Goal: Find specific page/section: Find specific page/section

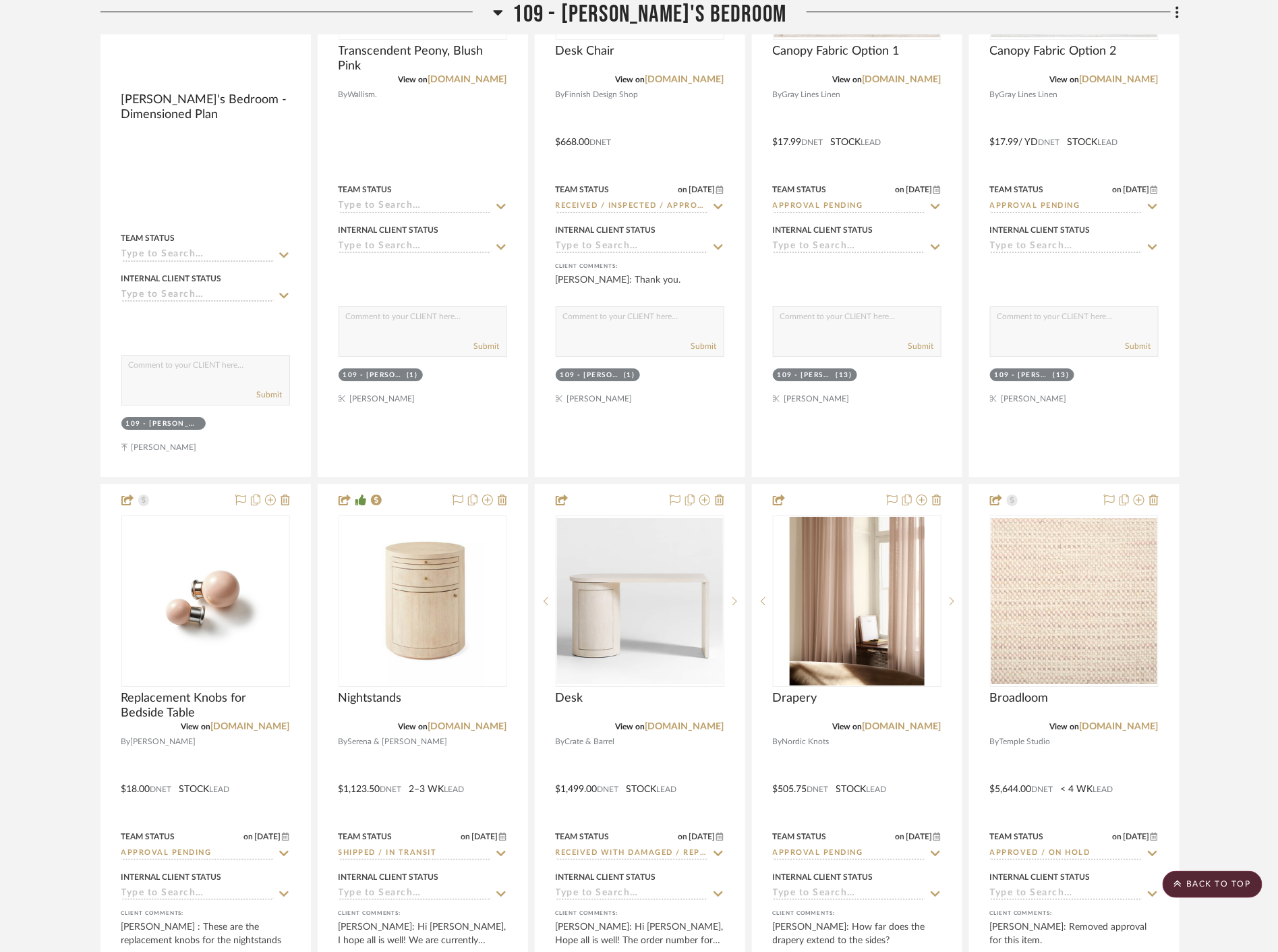
scroll to position [6444, 0]
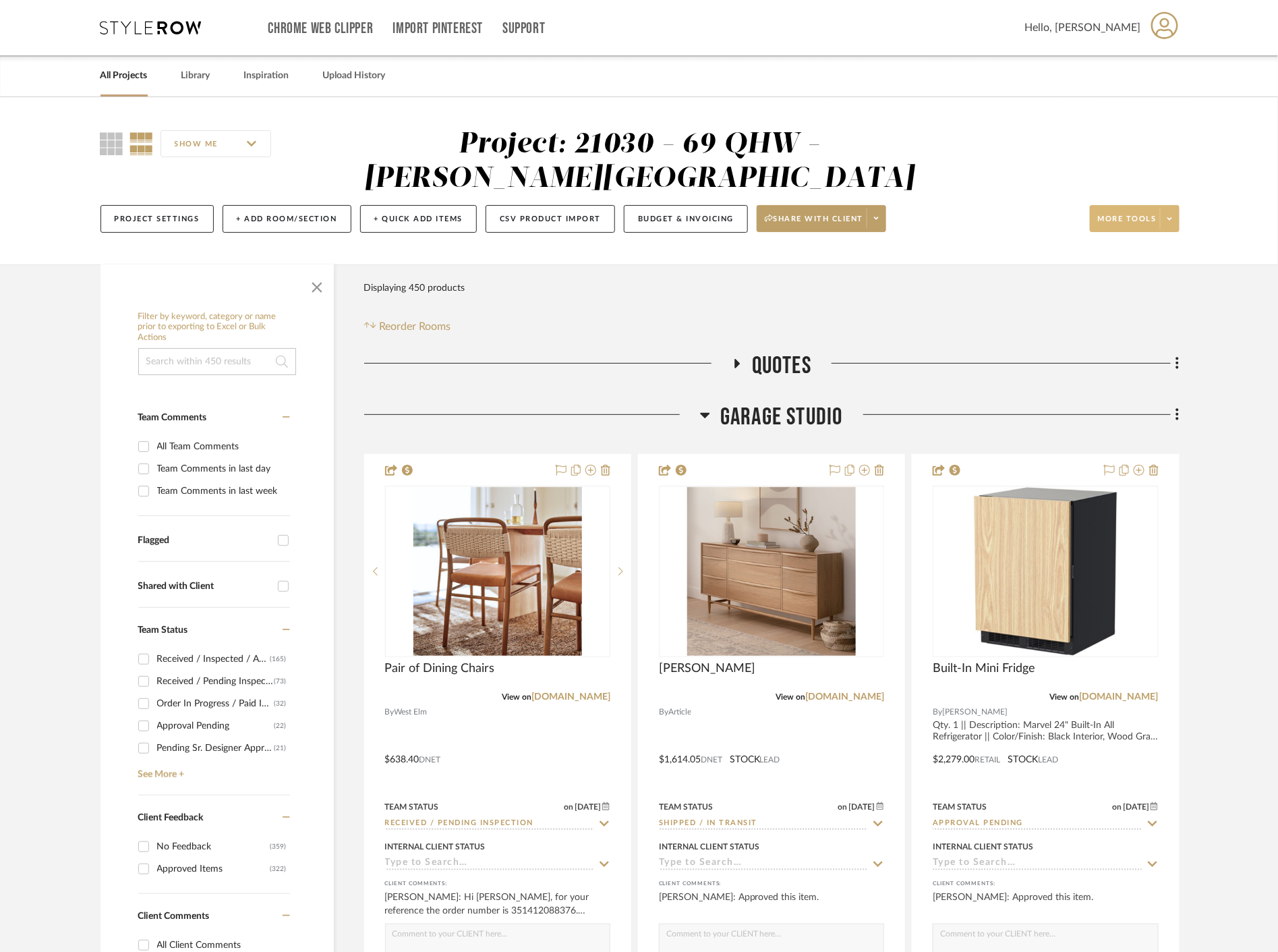
click at [1174, 213] on span at bounding box center [1169, 219] width 19 height 20
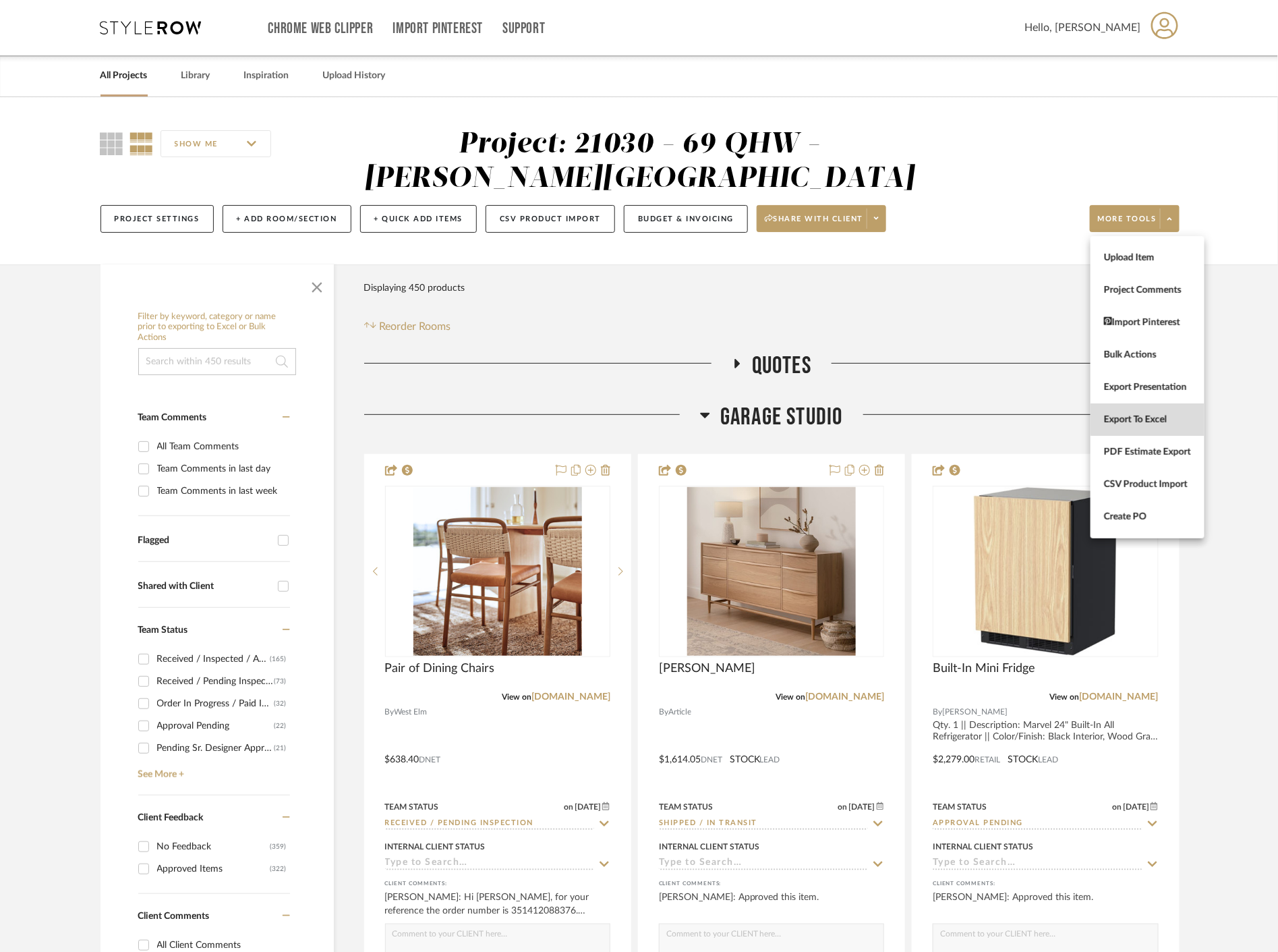
click at [1167, 413] on span "Export To Excel" at bounding box center [1148, 418] width 87 height 12
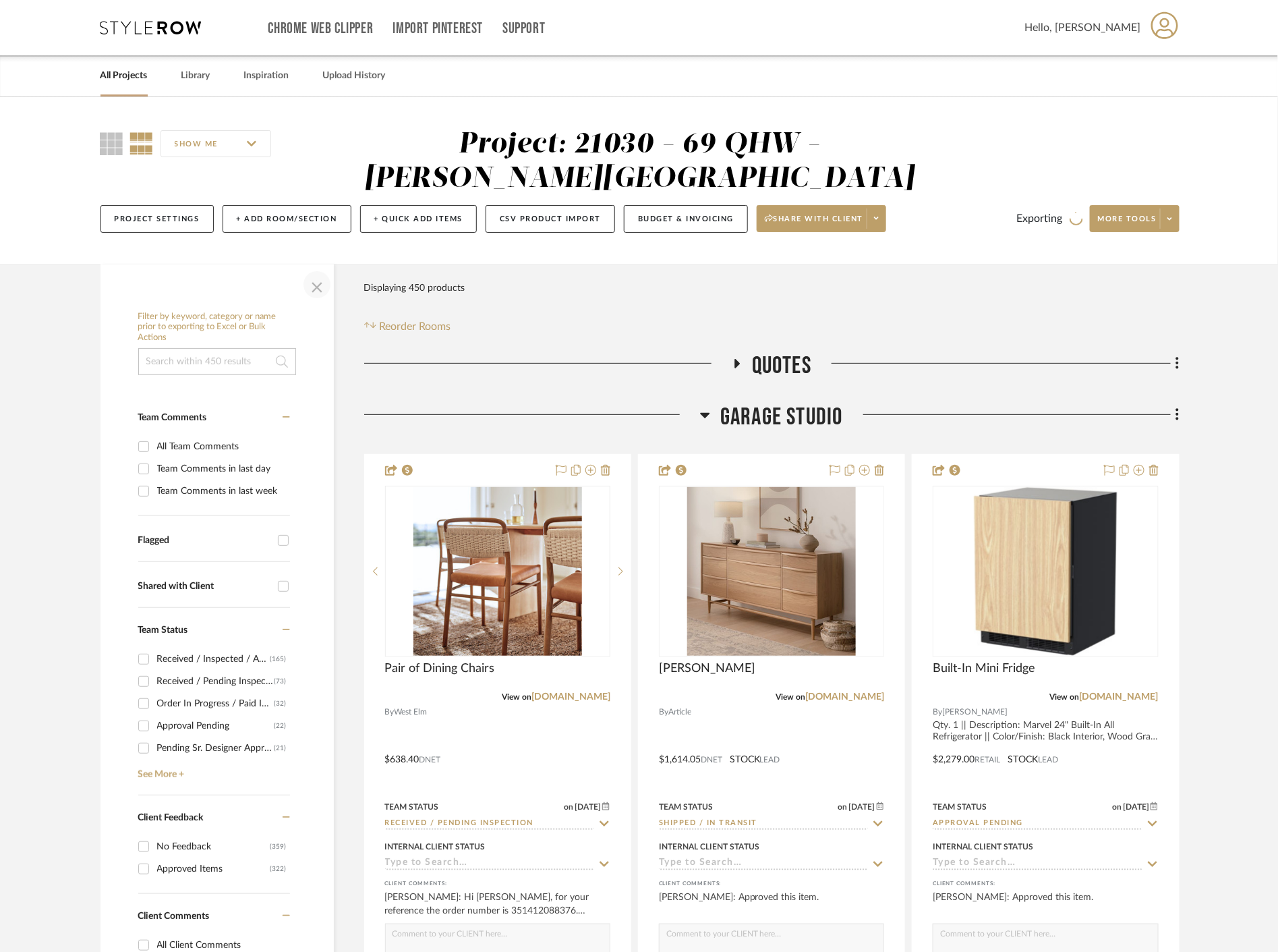
click at [320, 292] on span "button" at bounding box center [317, 284] width 33 height 33
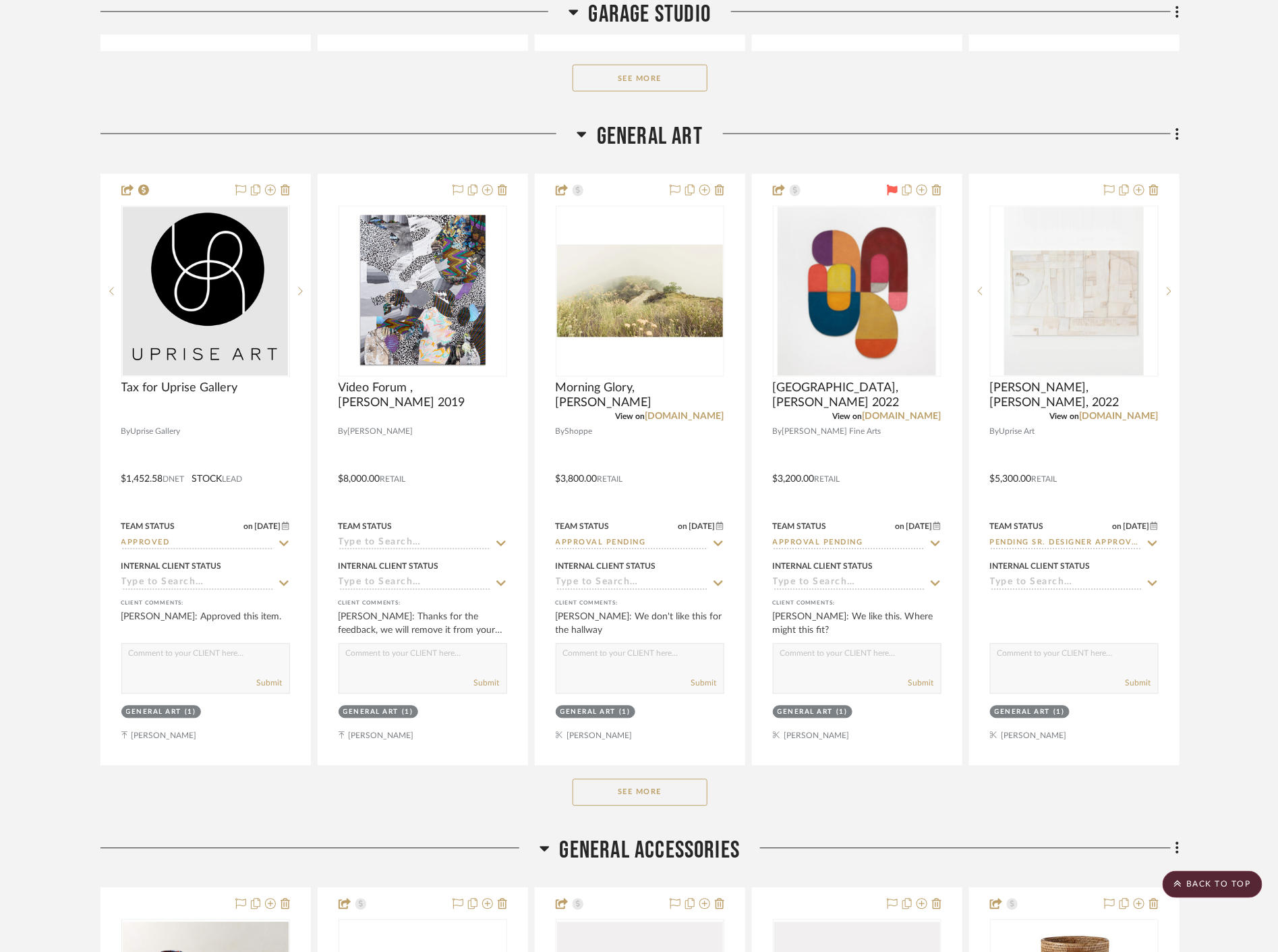
scroll to position [1048, 0]
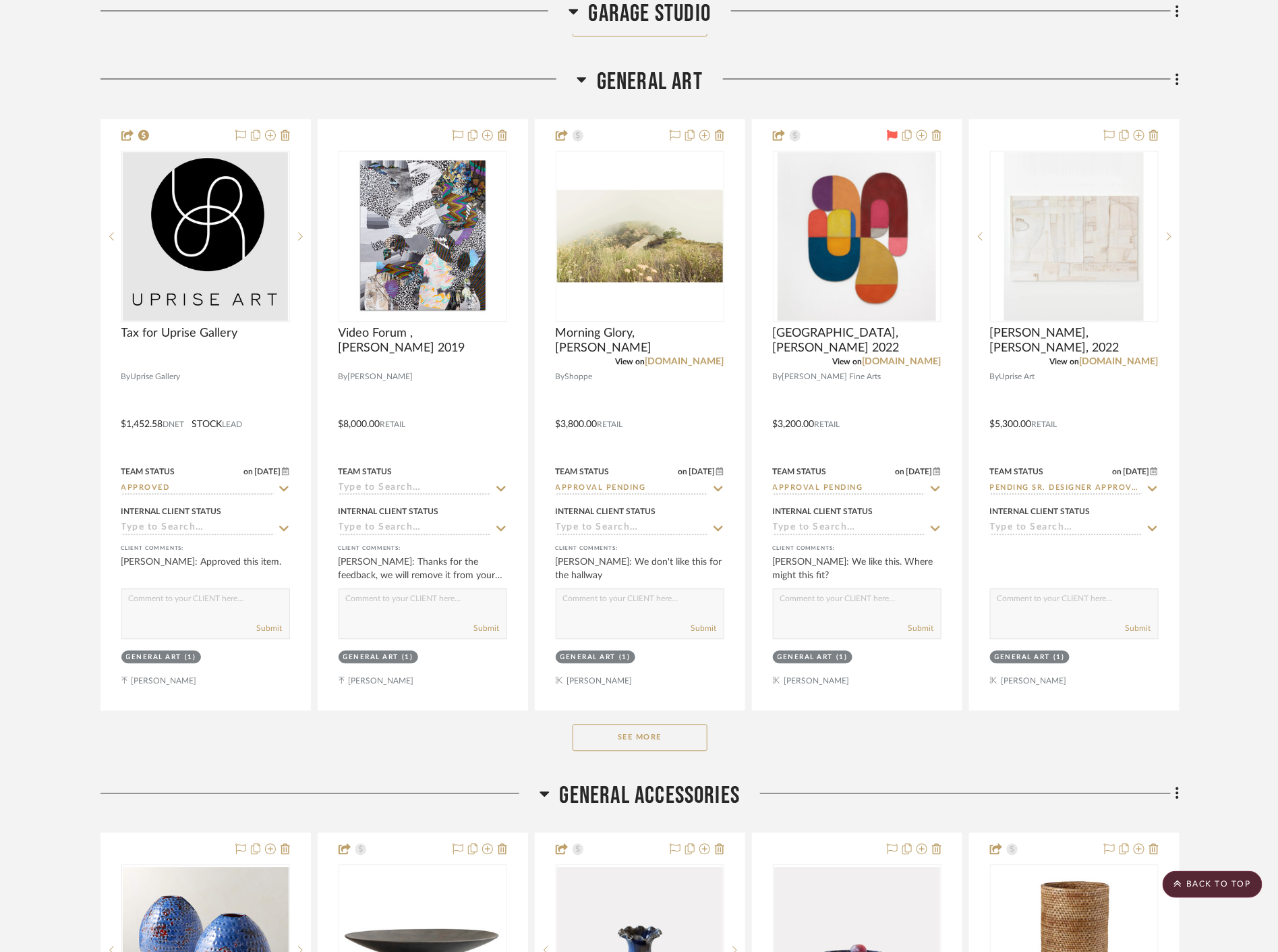
click at [674, 745] on button "See More" at bounding box center [640, 738] width 135 height 27
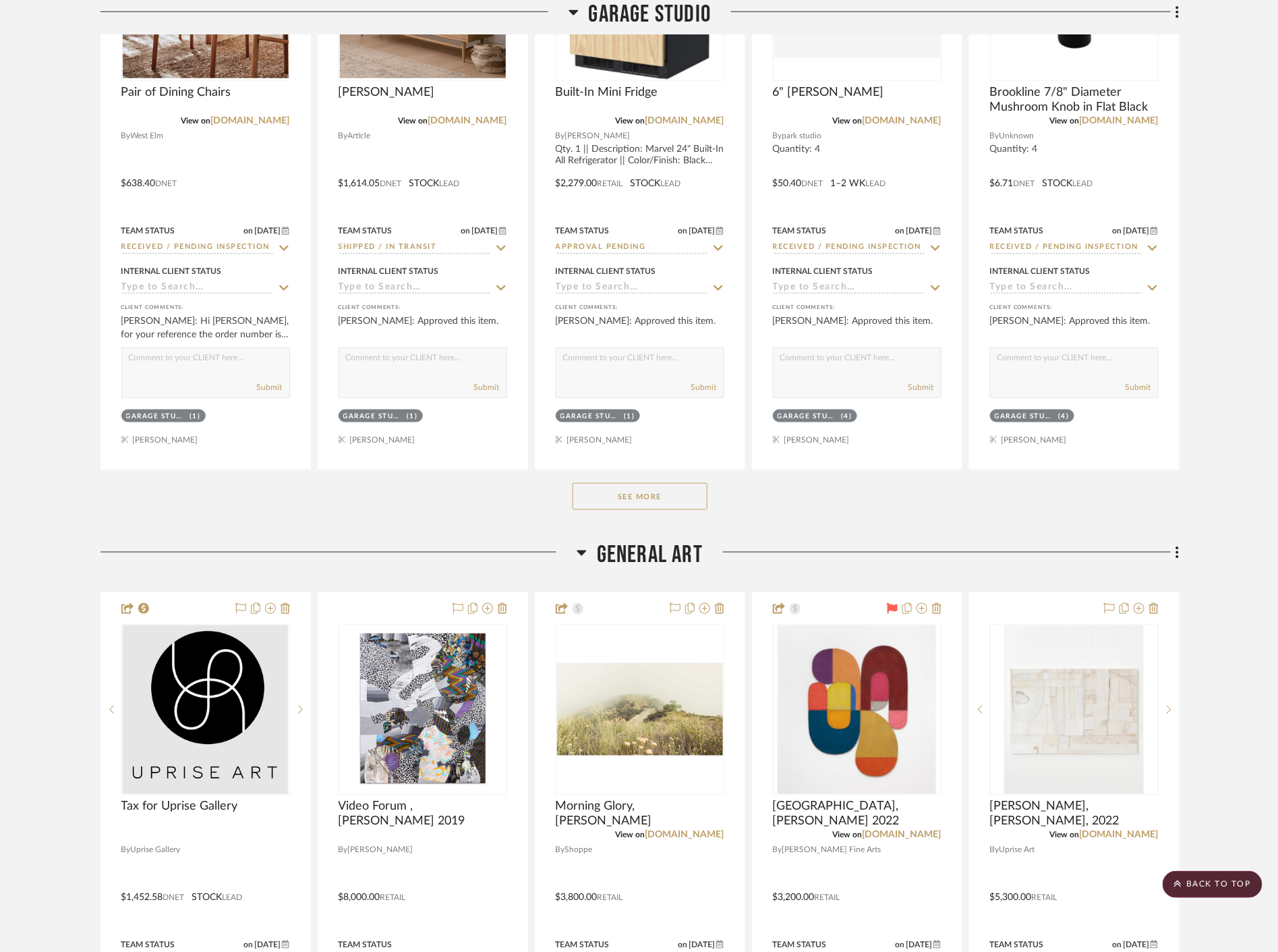
scroll to position [449, 0]
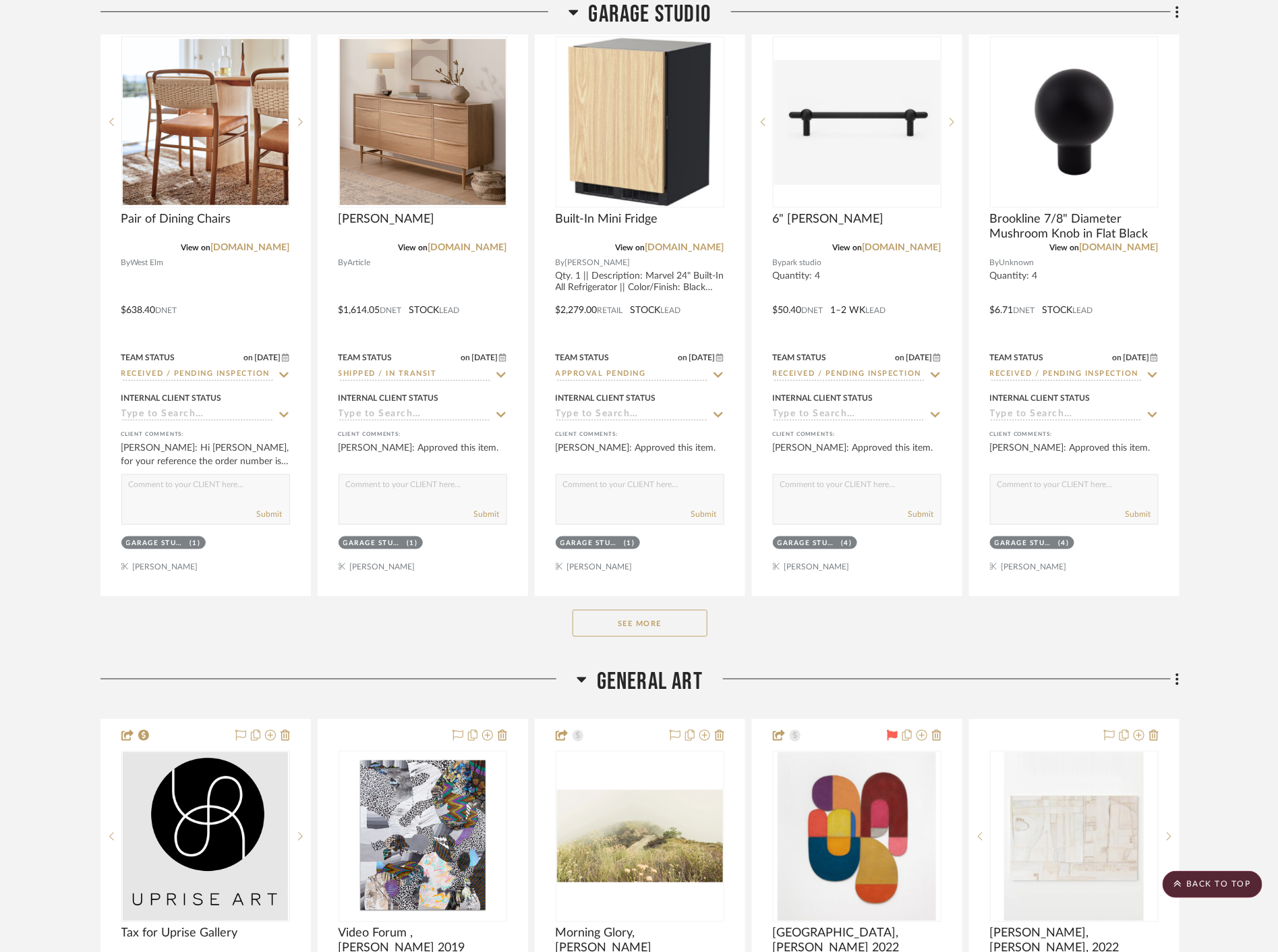
click at [625, 628] on button "See More" at bounding box center [640, 623] width 135 height 27
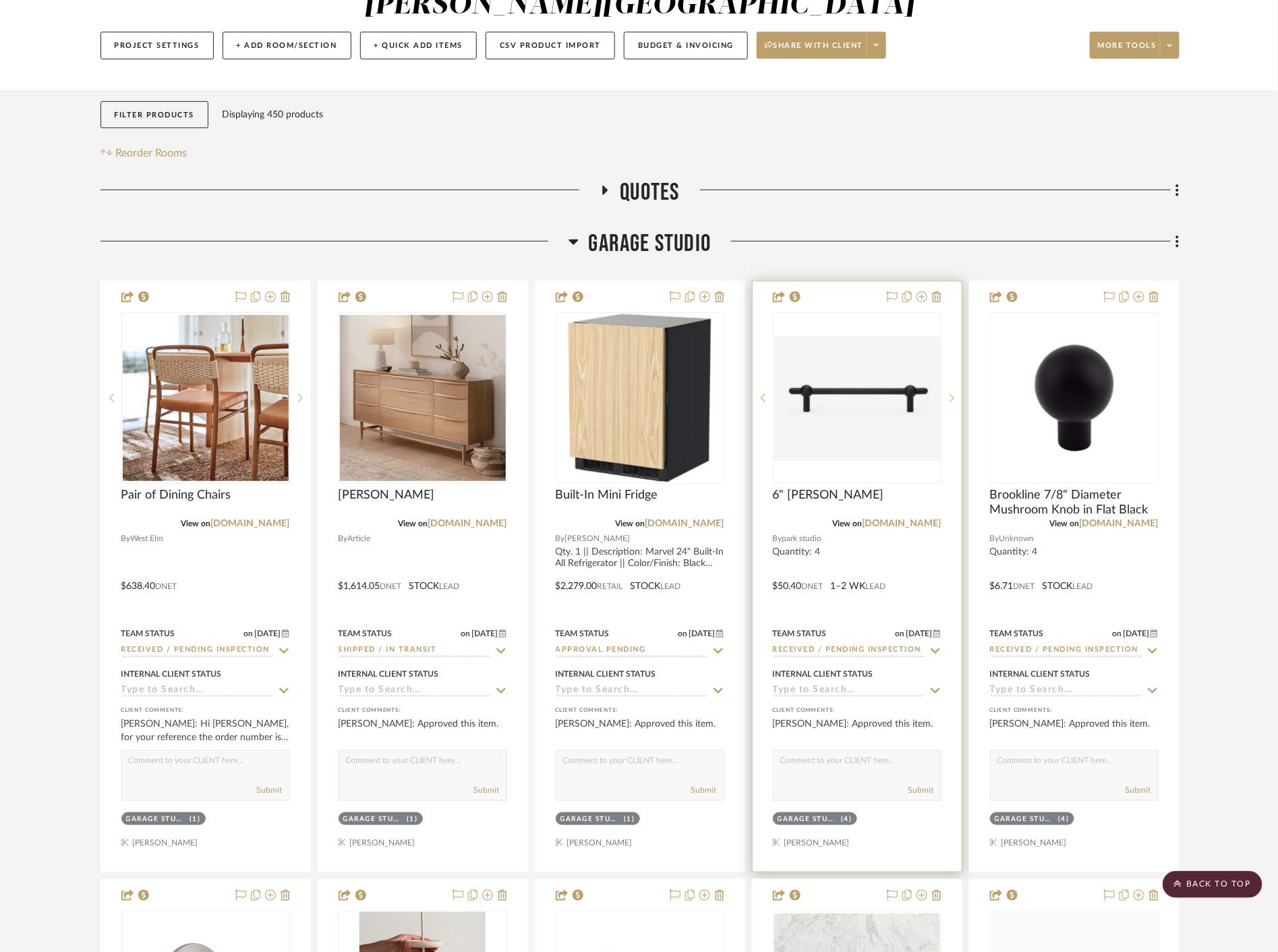
scroll to position [0, 0]
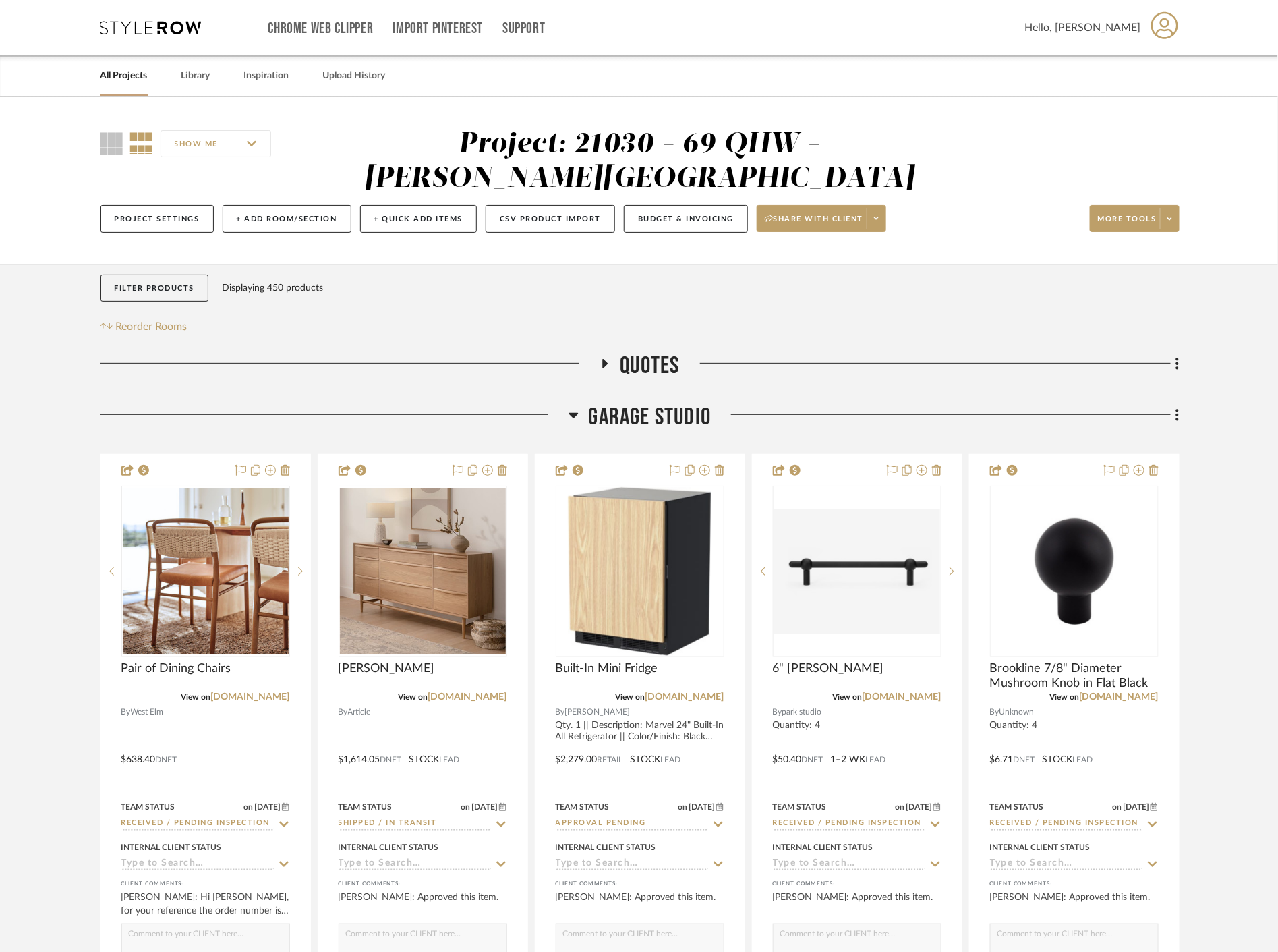
click at [628, 366] on span "Quotes" at bounding box center [650, 365] width 59 height 29
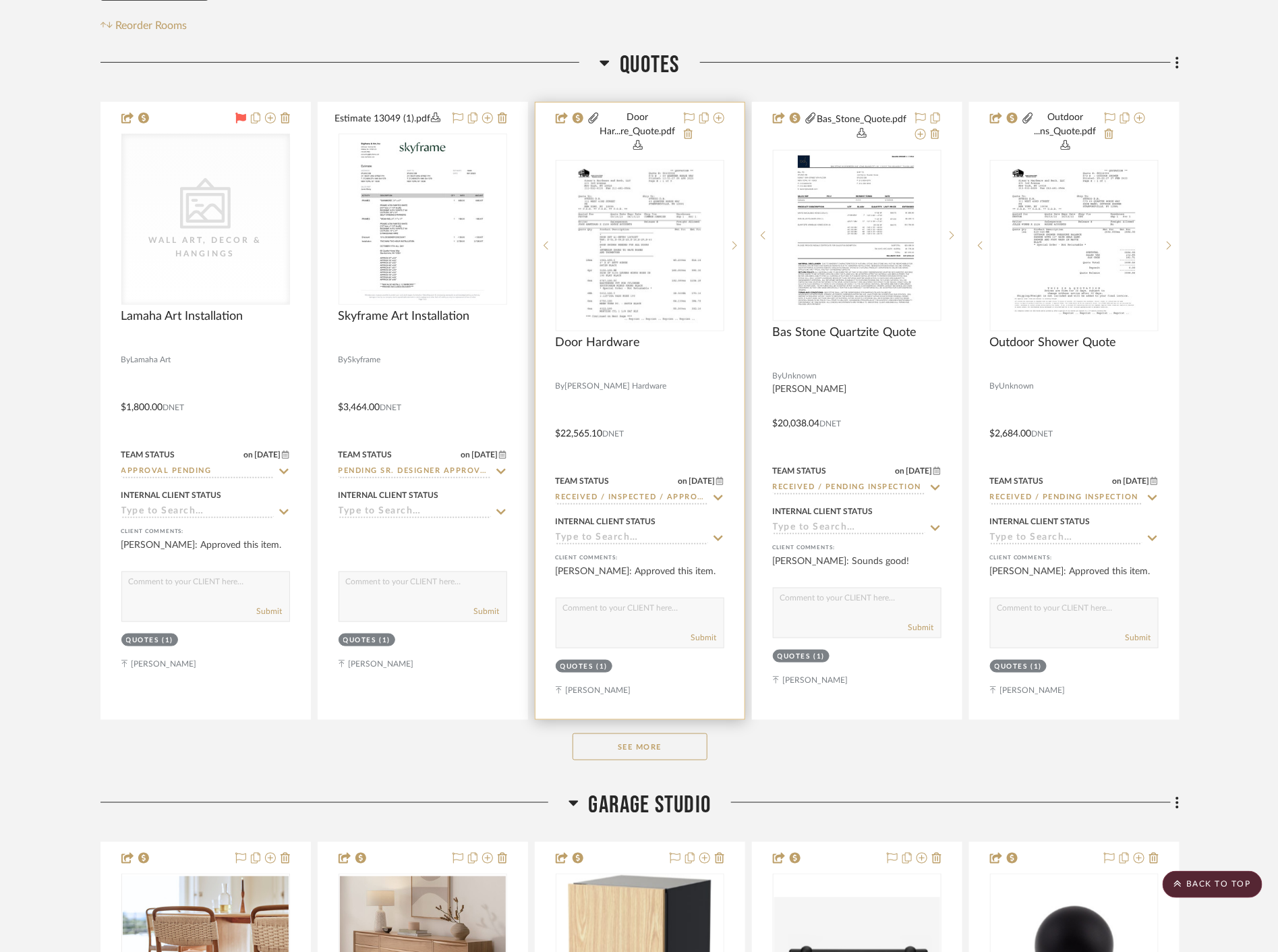
scroll to position [225, 0]
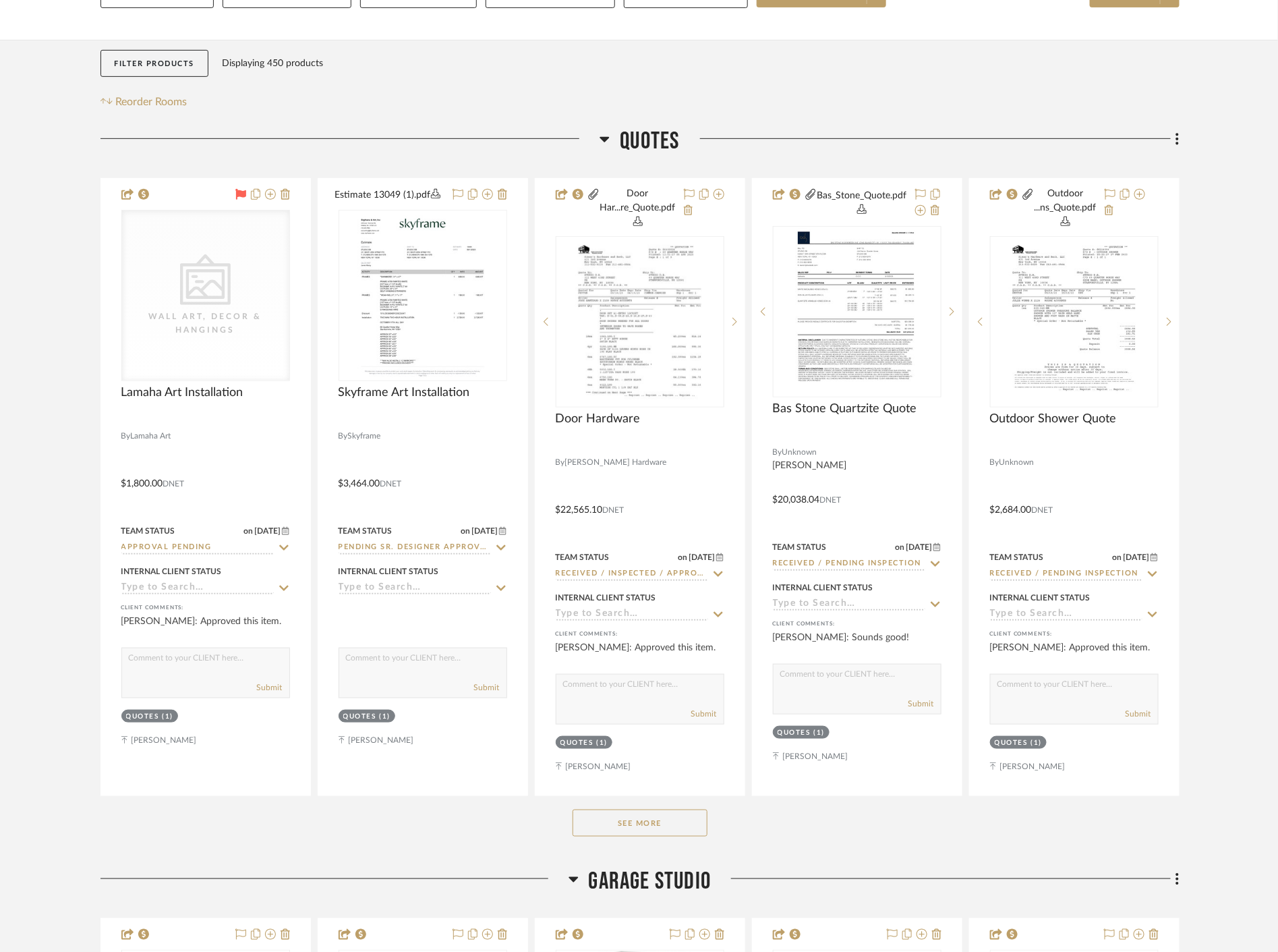
click at [681, 824] on button "See More" at bounding box center [640, 823] width 135 height 27
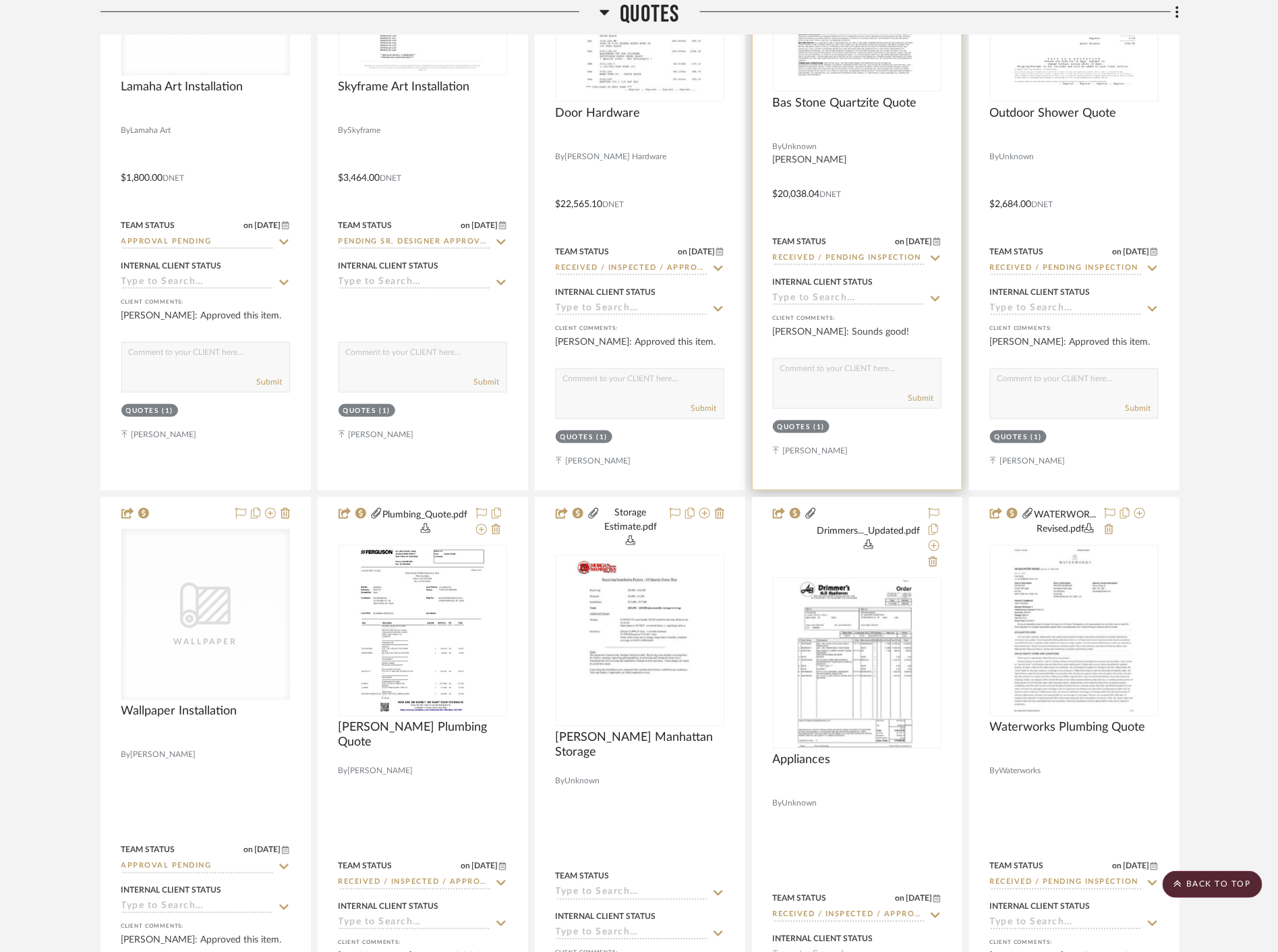
scroll to position [299, 0]
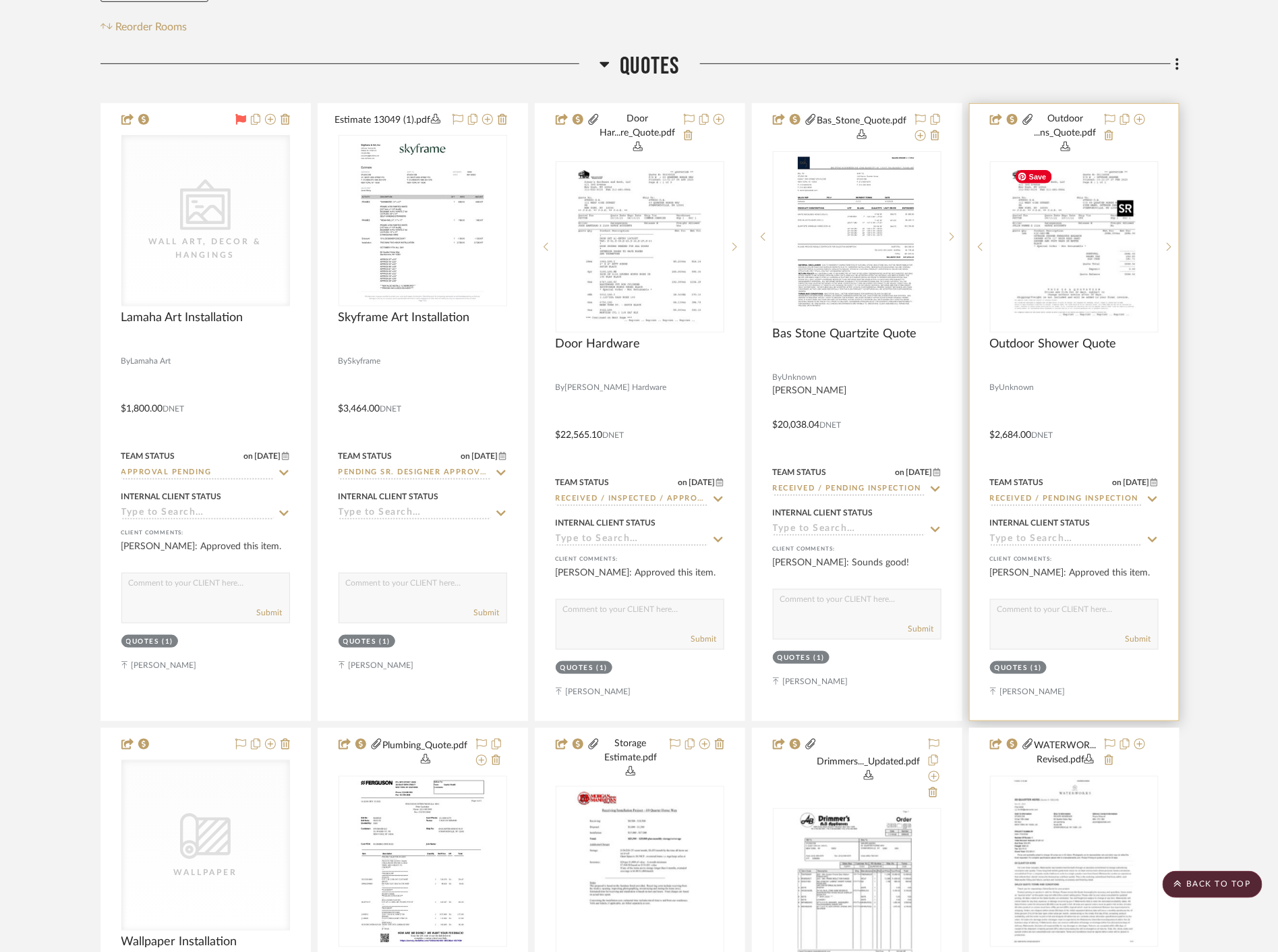
click at [0, 0] on img at bounding box center [0, 0] width 0 height 0
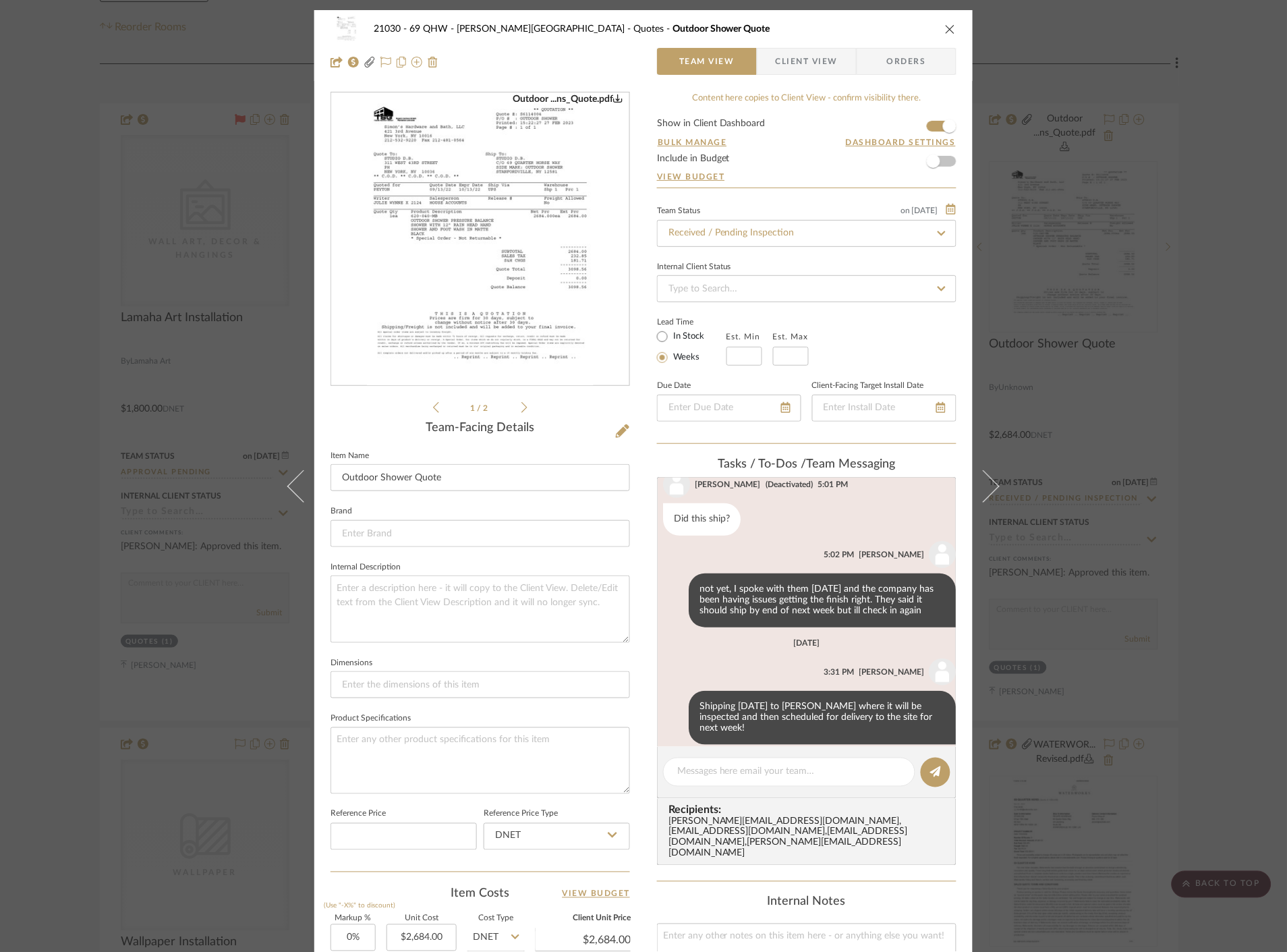
scroll to position [328, 0]
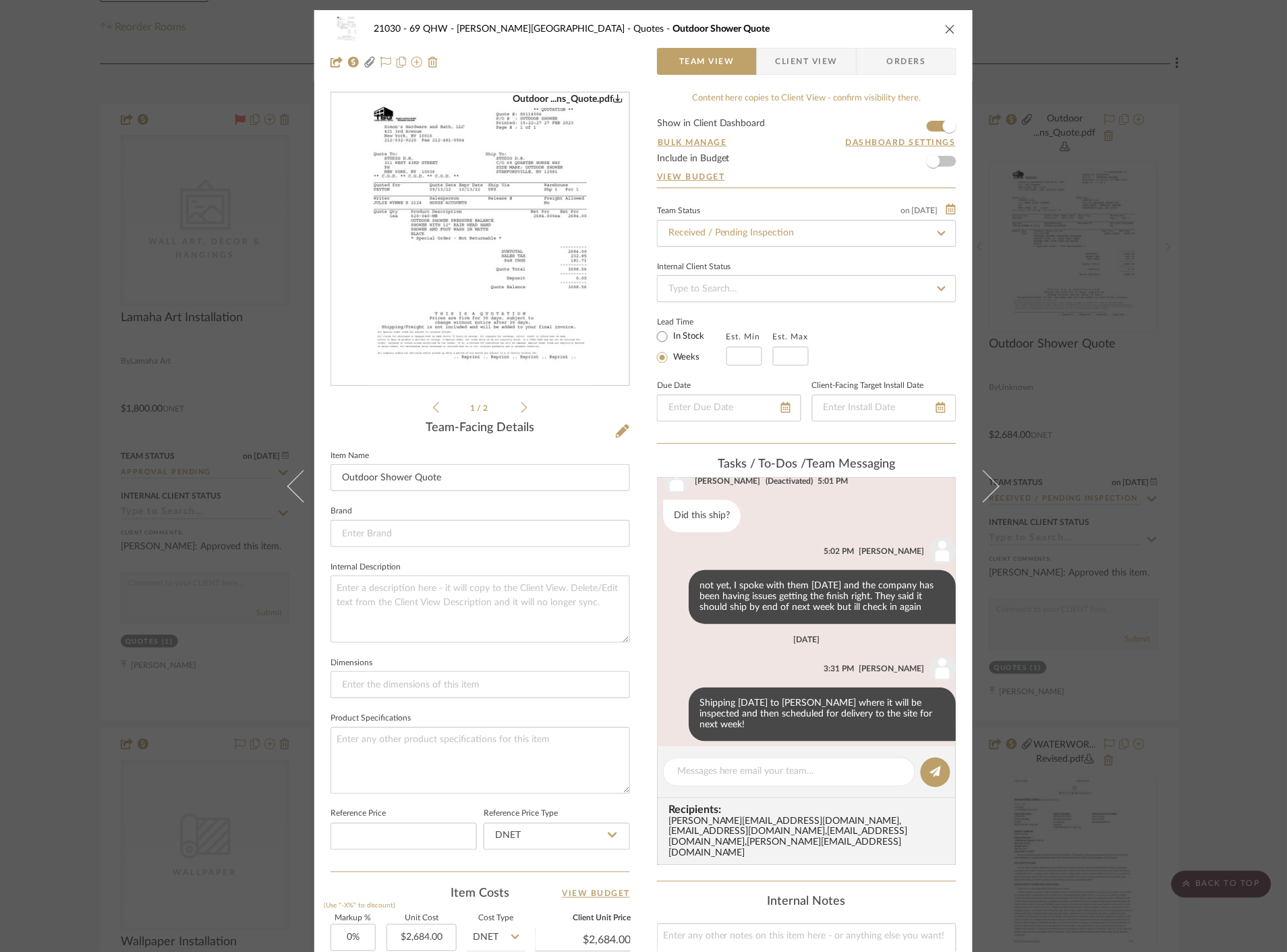
click at [502, 255] on img "0" at bounding box center [481, 239] width 227 height 293
click at [1068, 273] on div "21030 - 69 QHW - Stroebel-Garvie Quotes Outdoor Shower Quote Team View Client V…" at bounding box center [644, 476] width 1287 height 952
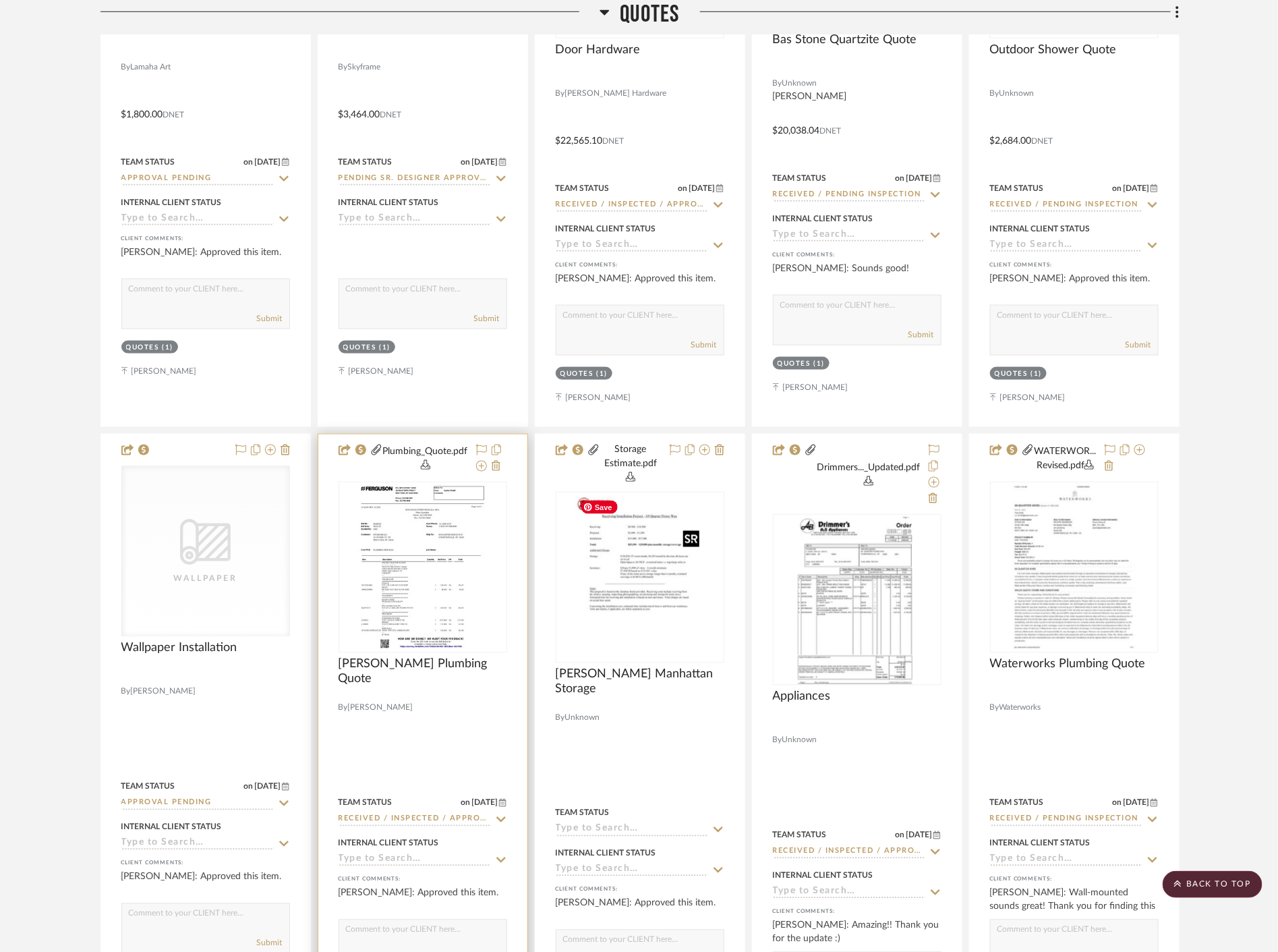
scroll to position [599, 0]
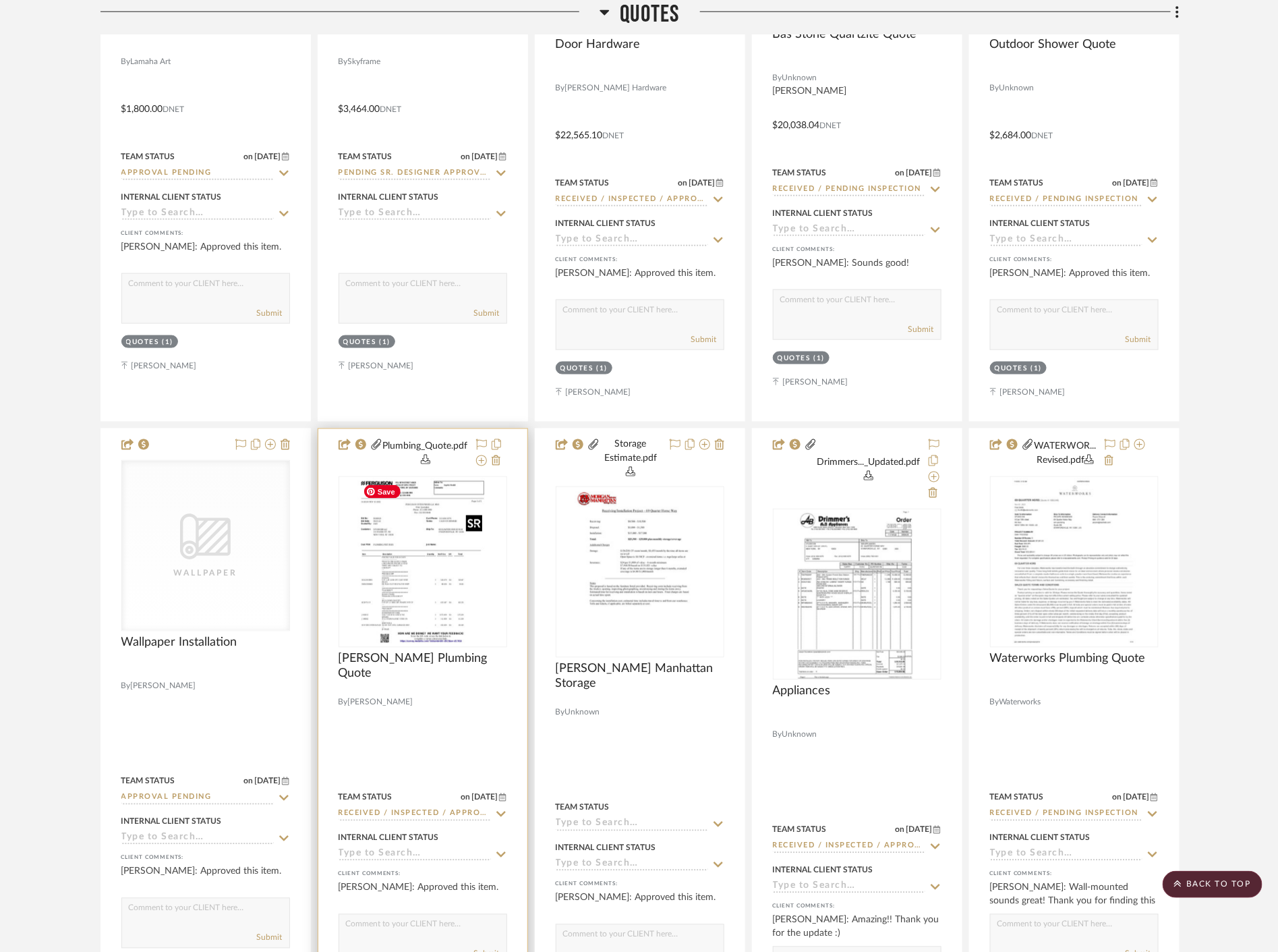
click at [0, 0] on img at bounding box center [0, 0] width 0 height 0
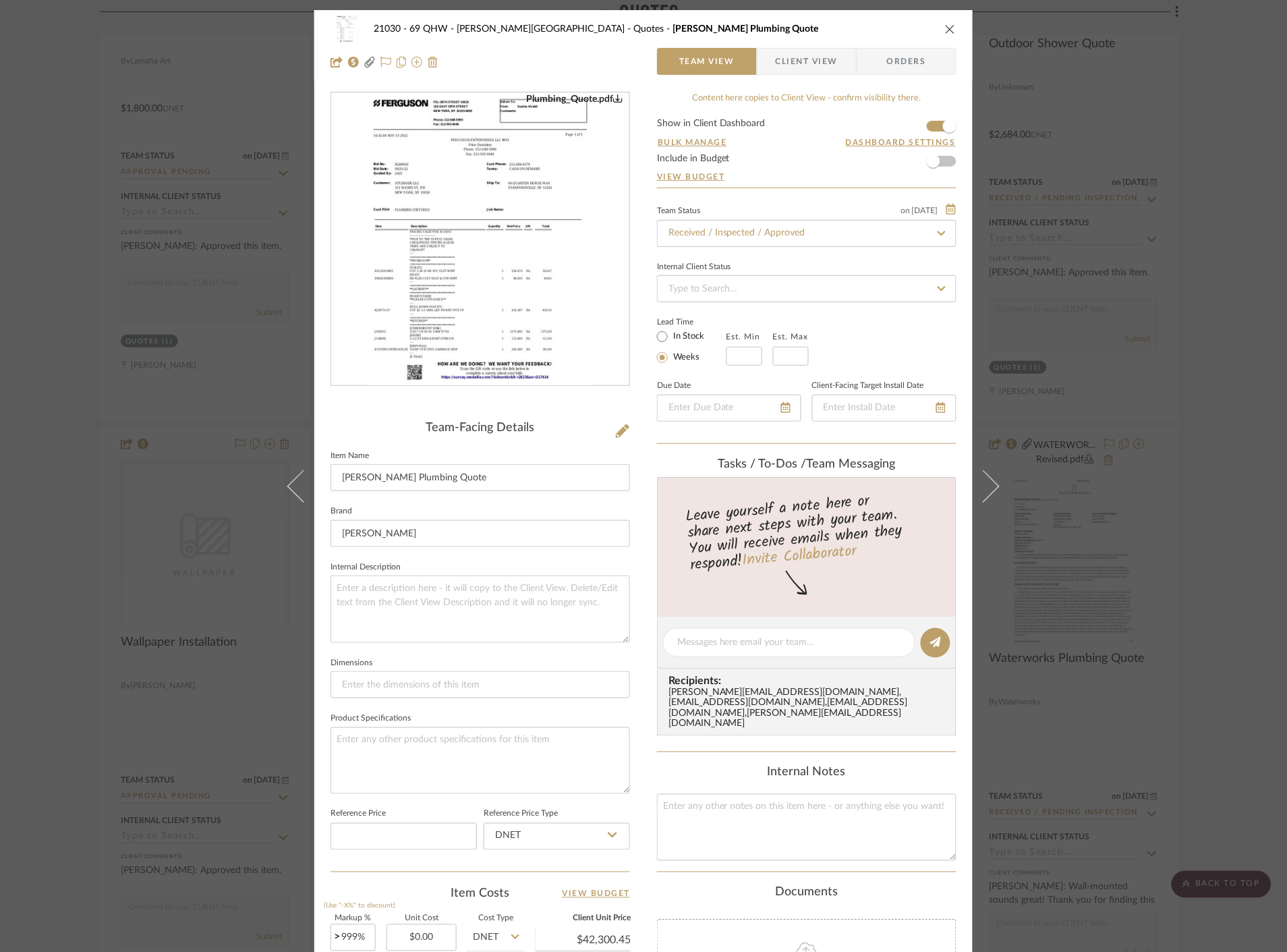
click at [489, 228] on img "0" at bounding box center [481, 239] width 227 height 293
click at [1239, 348] on div "21030 - 69 QHW - Stroebel-Garvie Quotes Ferguson Plumbing Quote Team View Clien…" at bounding box center [644, 476] width 1287 height 952
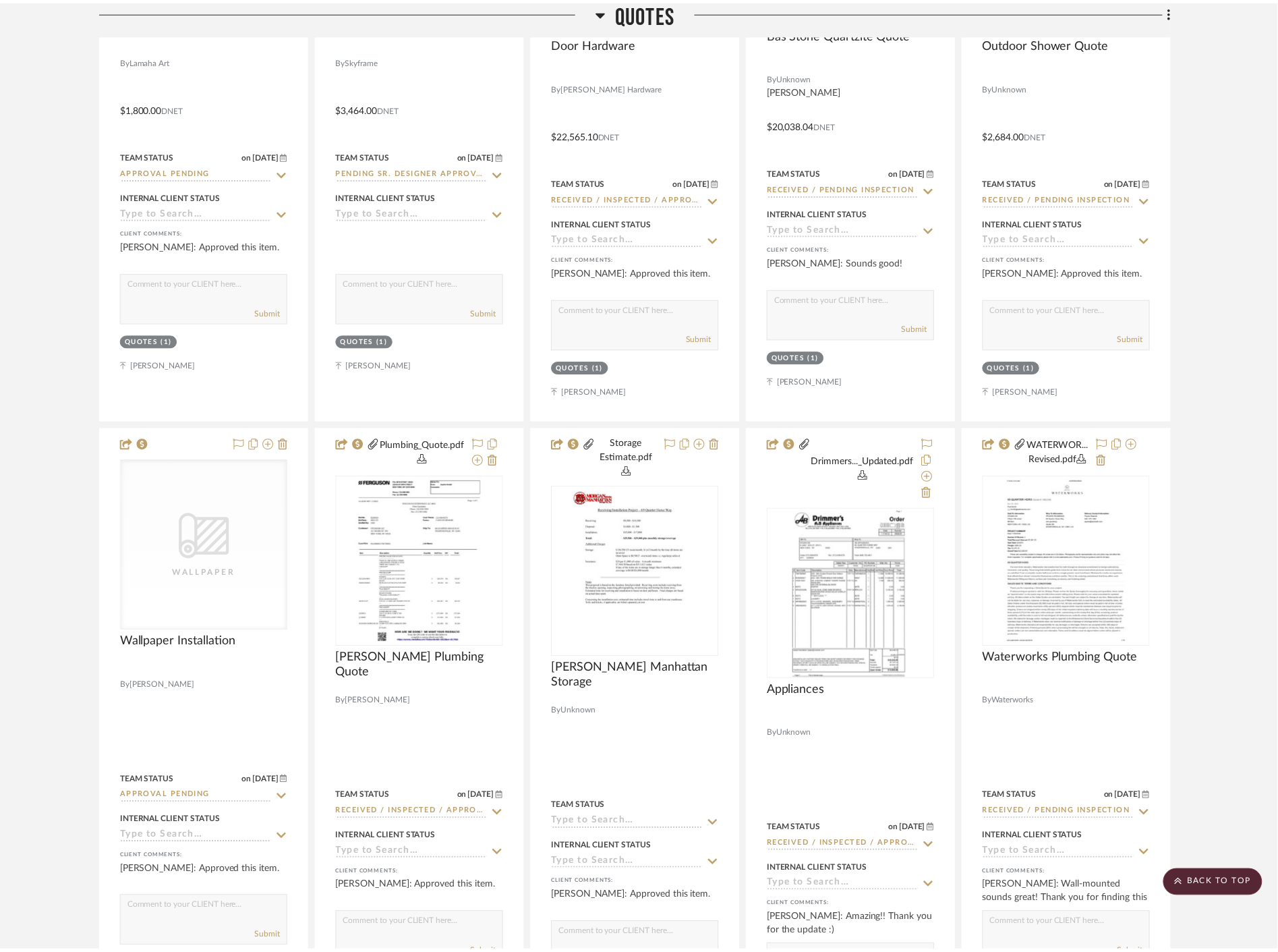
scroll to position [599, 0]
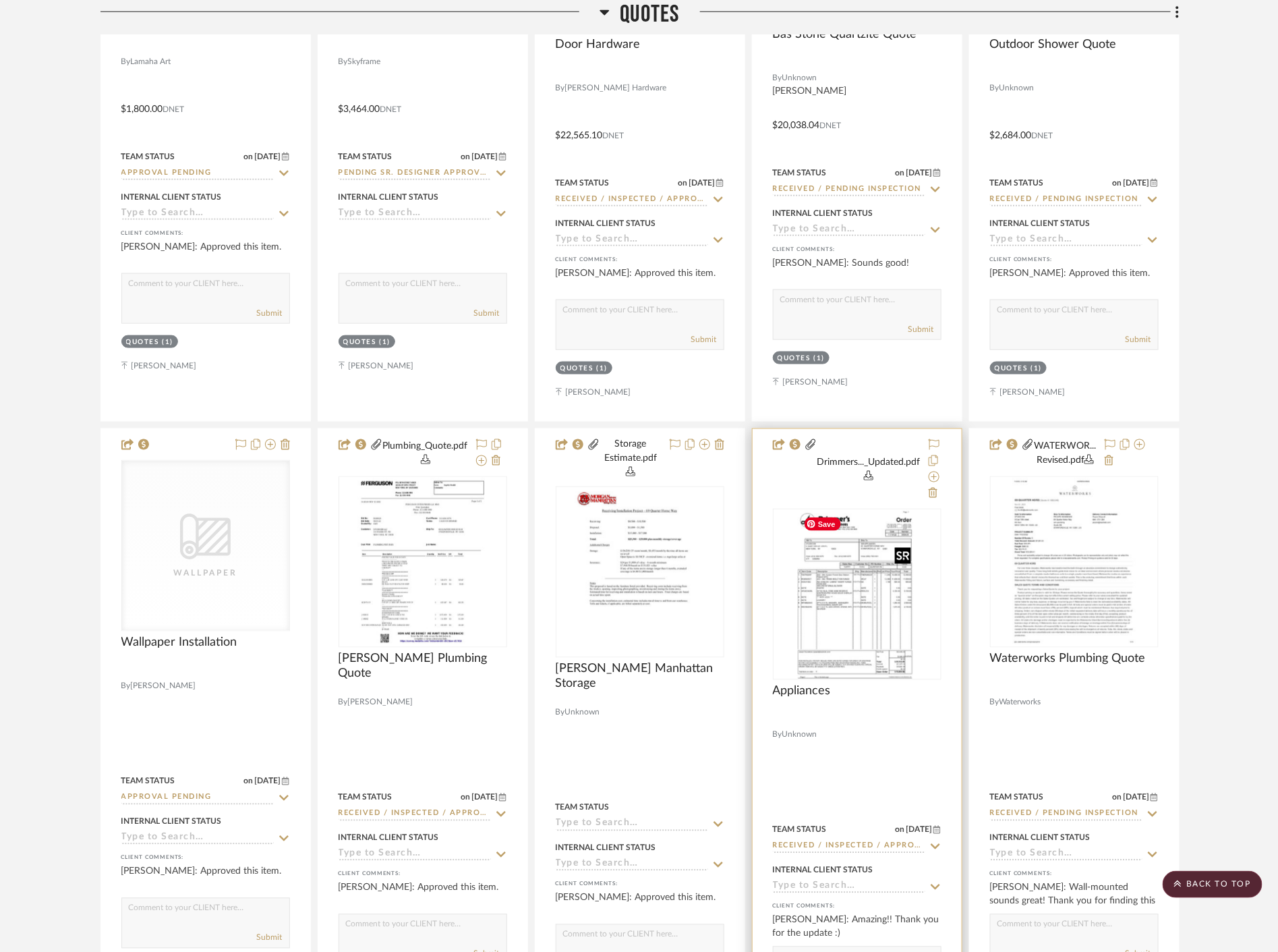
click at [830, 609] on img "0" at bounding box center [857, 594] width 119 height 169
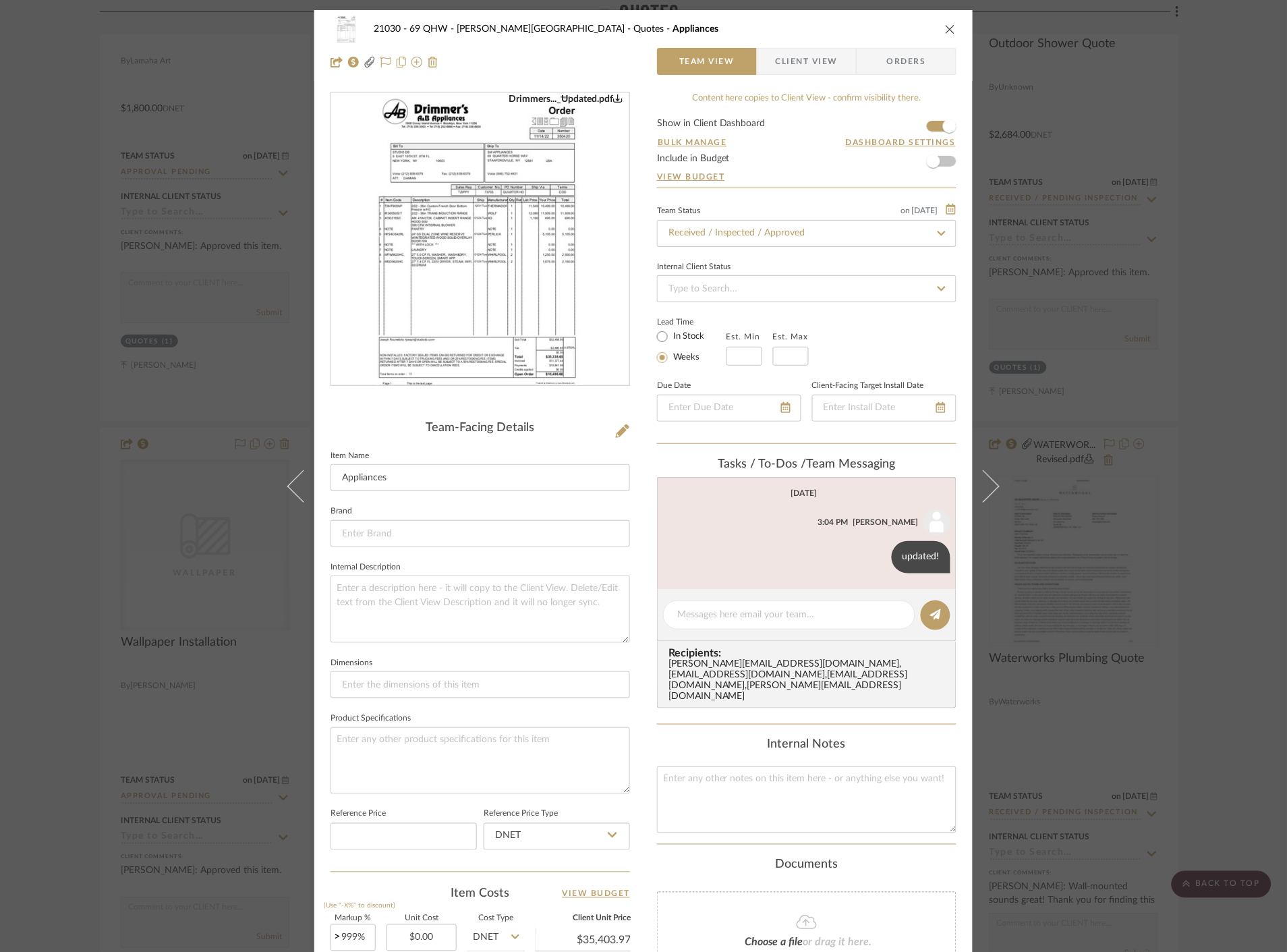
click at [440, 259] on img "0" at bounding box center [481, 239] width 207 height 293
click at [1024, 233] on div "21030 - 69 QHW - Stroebel-Garvie Quotes Appliances Team View Client View Orders…" at bounding box center [644, 476] width 1287 height 952
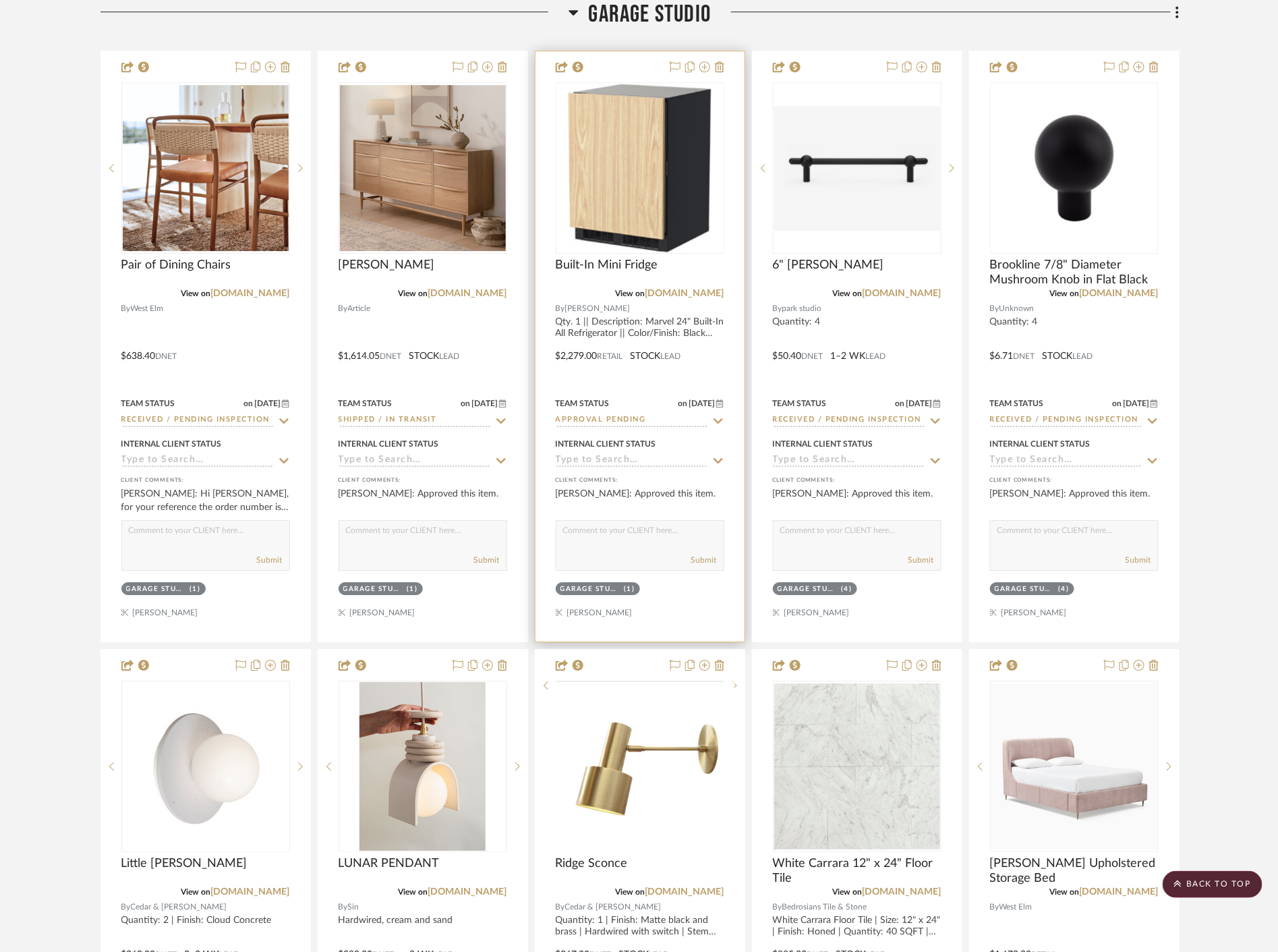
scroll to position [1648, 0]
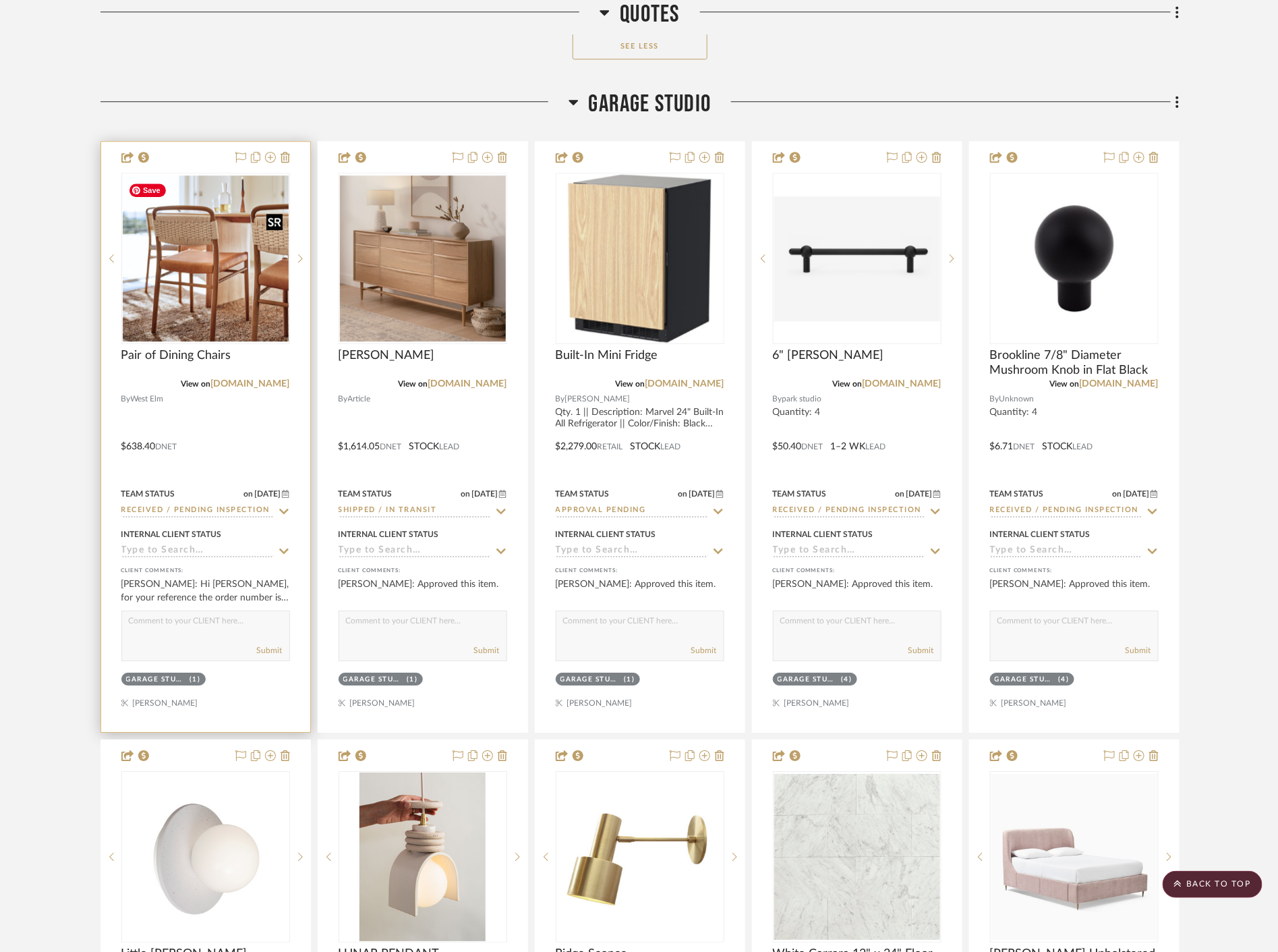
click at [0, 0] on img at bounding box center [0, 0] width 0 height 0
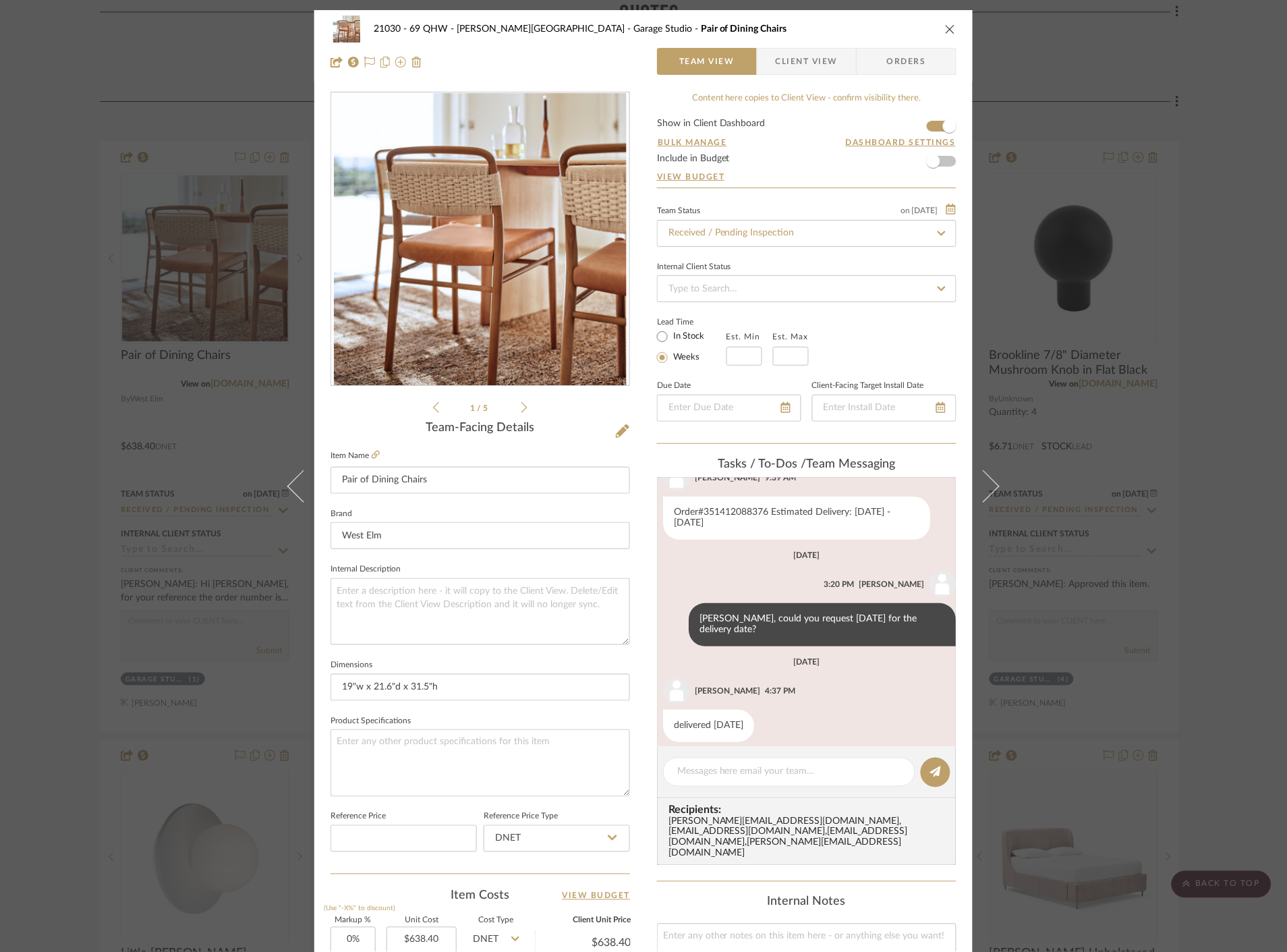
scroll to position [163, 0]
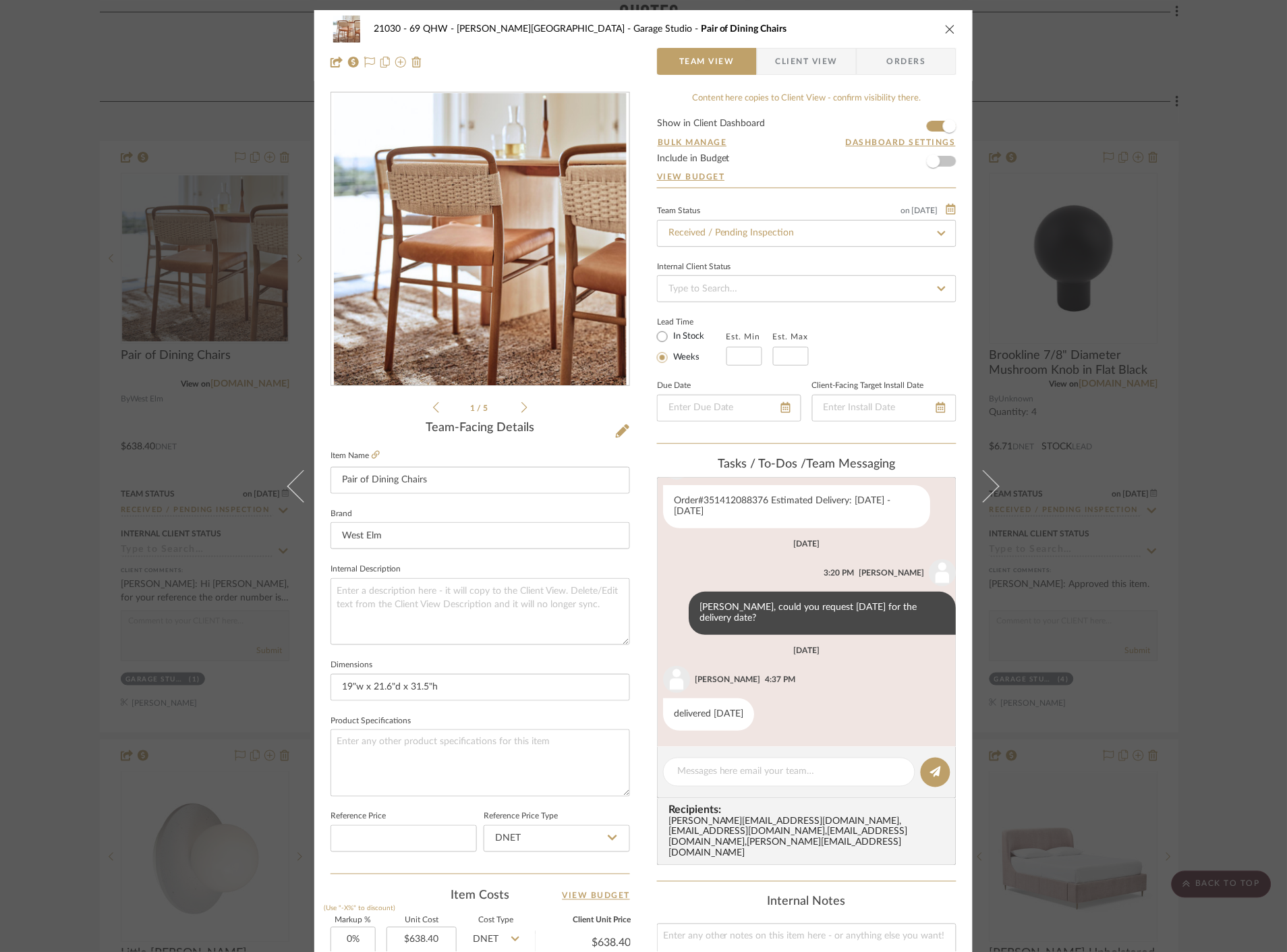
click at [785, 58] on span "Client View" at bounding box center [807, 61] width 62 height 27
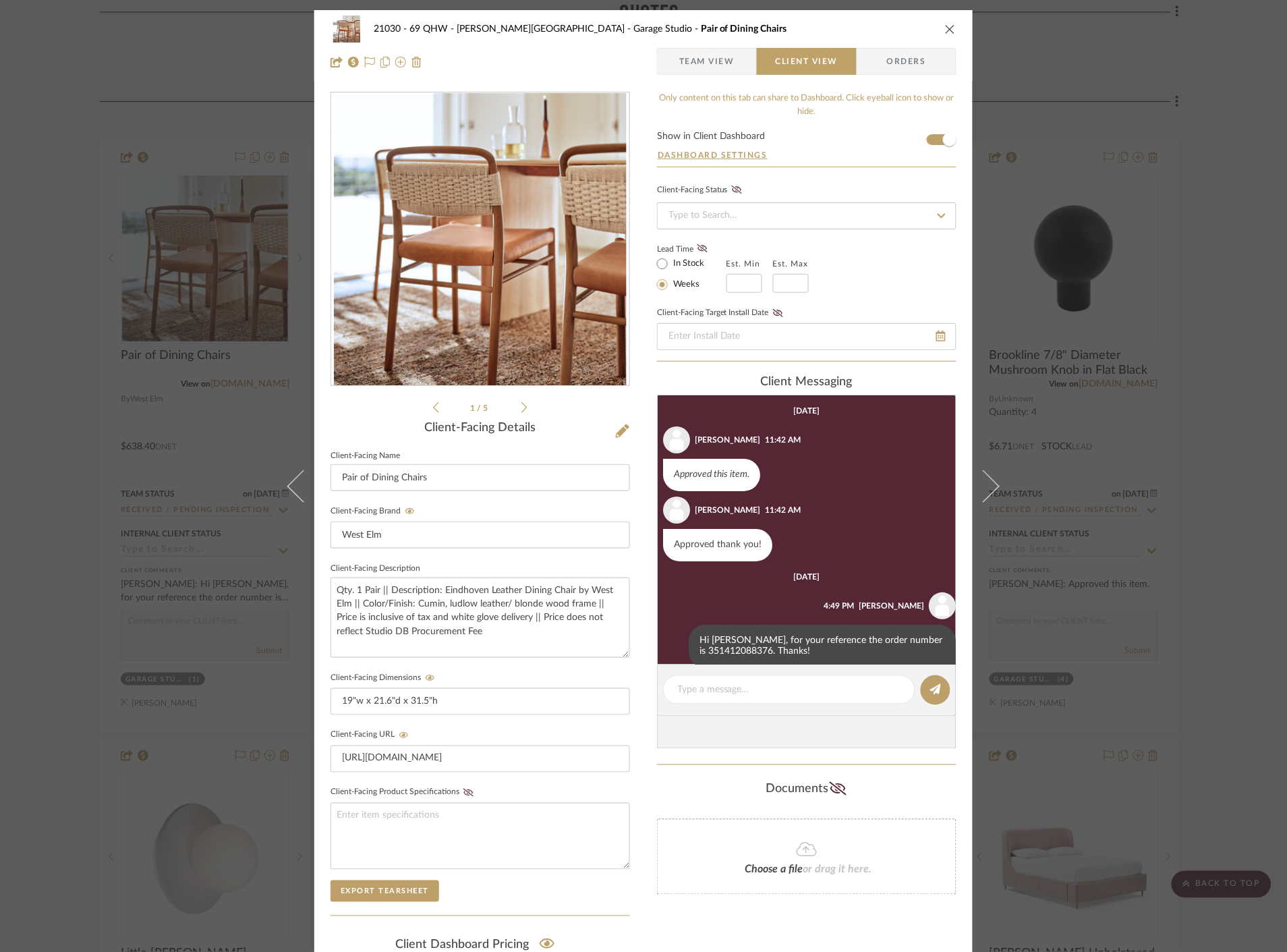
scroll to position [19, 0]
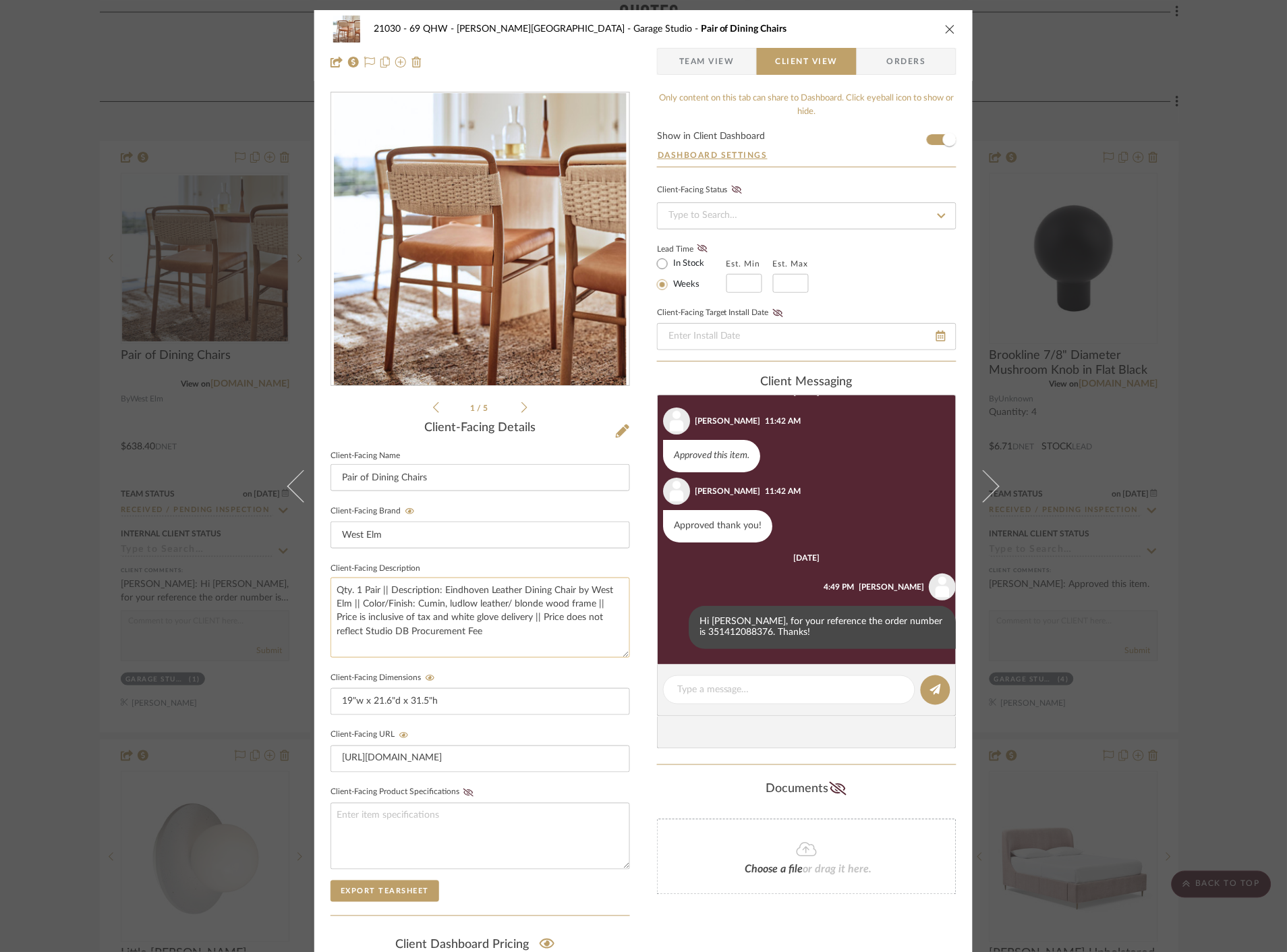
click at [406, 603] on textarea "Qty. 1 Pair || Description: Eindhoven Leather Dining Chair by West Elm || Color…" at bounding box center [481, 617] width 299 height 81
click at [439, 587] on textarea "Qty. 1 Pair || Description: Eindhoven Leather Dining Chair by West Elm || Color…" at bounding box center [481, 617] width 299 height 81
drag, startPoint x: 437, startPoint y: 587, endPoint x: 347, endPoint y: 609, distance: 92.6
click at [347, 609] on textarea "Qty. 1 Pair || Description: Eindhoven Leather Dining Chair by West Elm || Color…" at bounding box center [481, 617] width 299 height 81
click at [1143, 518] on div "21030 - 69 QHW - Stroebel-Garvie Garage Studio Pair of Dining Chairs Team View …" at bounding box center [644, 476] width 1287 height 952
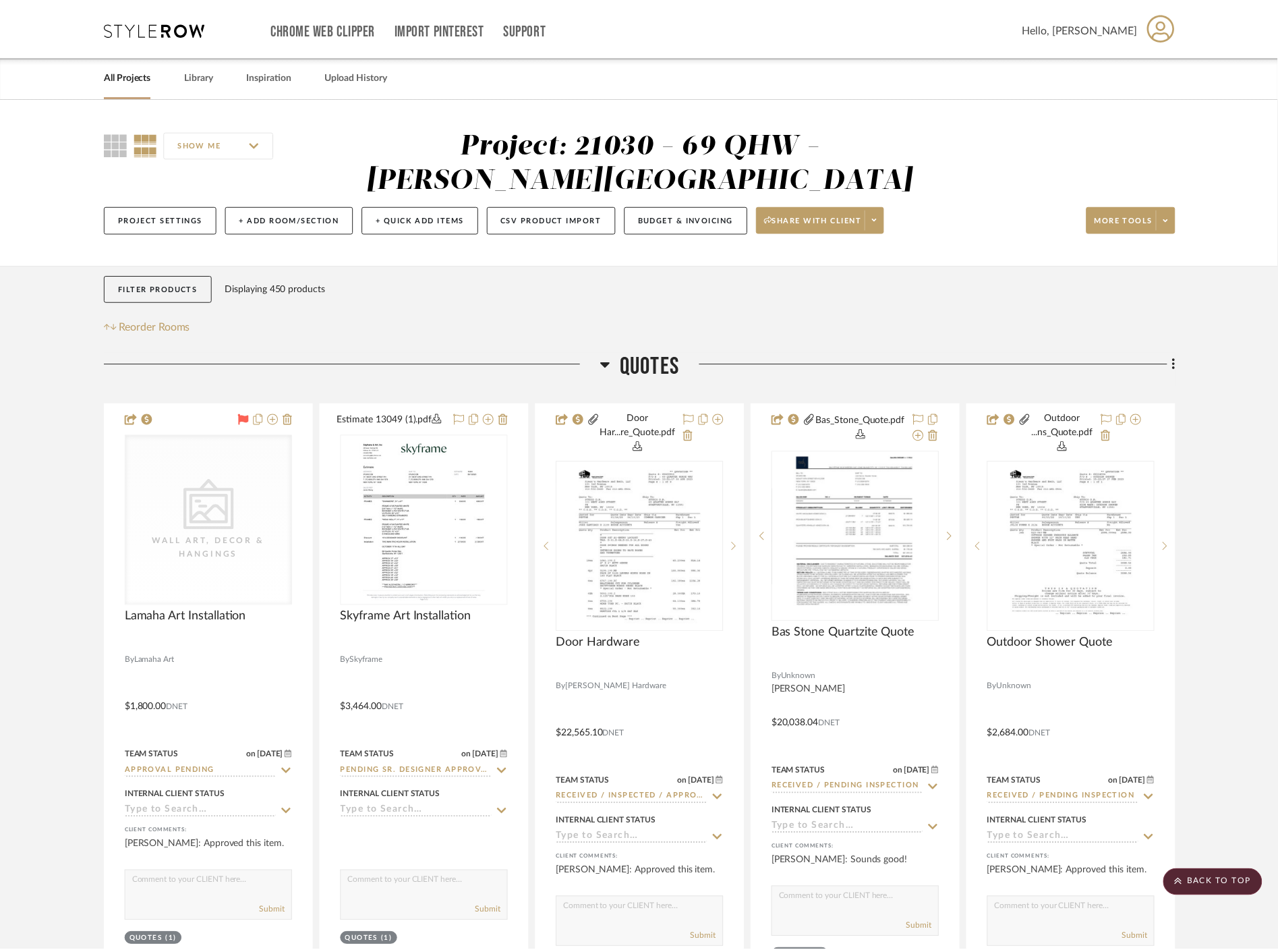
scroll to position [1648, 0]
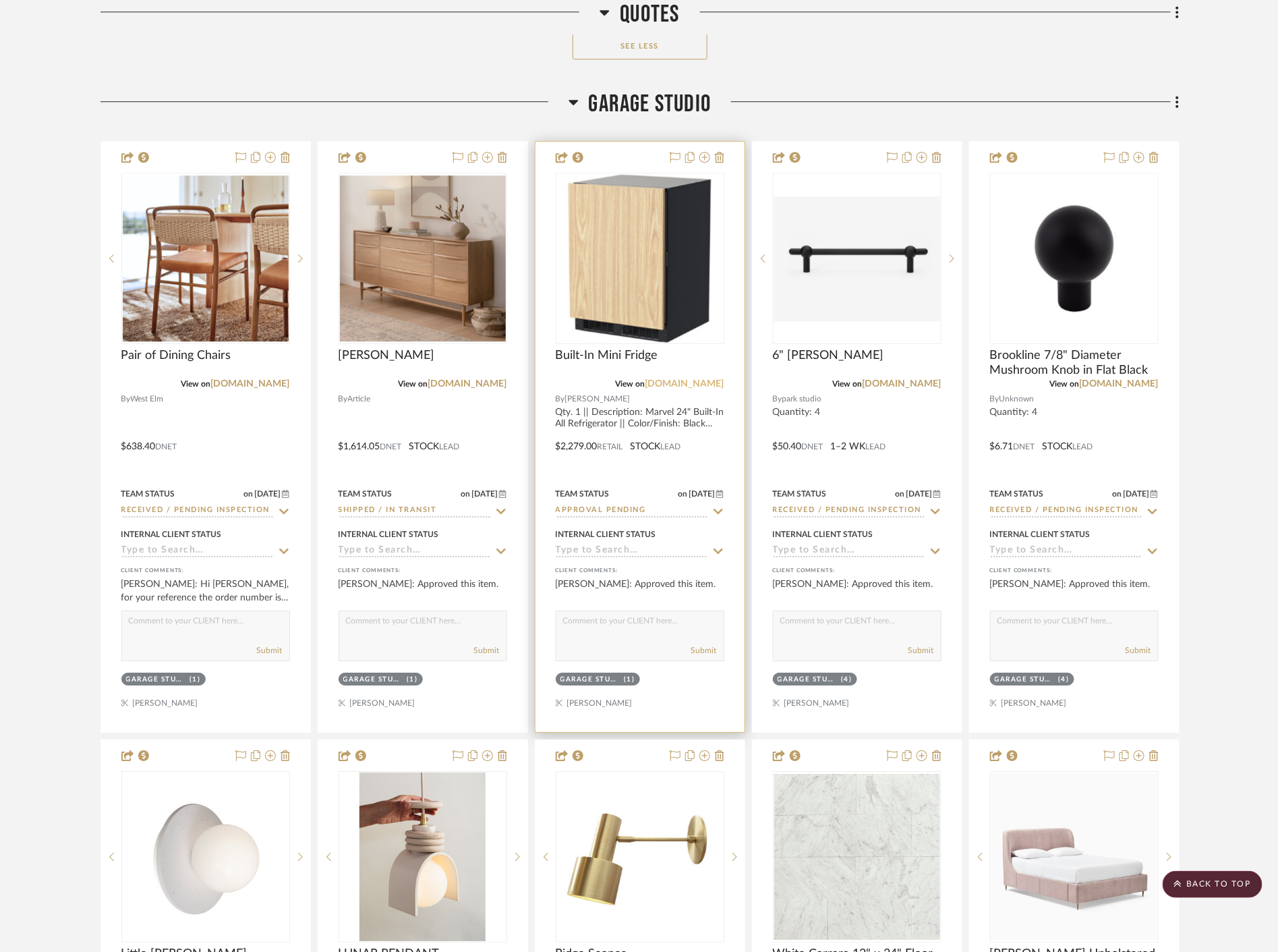
click at [684, 385] on link "app.stylerow.com" at bounding box center [684, 383] width 79 height 10
click at [677, 312] on img "0" at bounding box center [640, 258] width 144 height 169
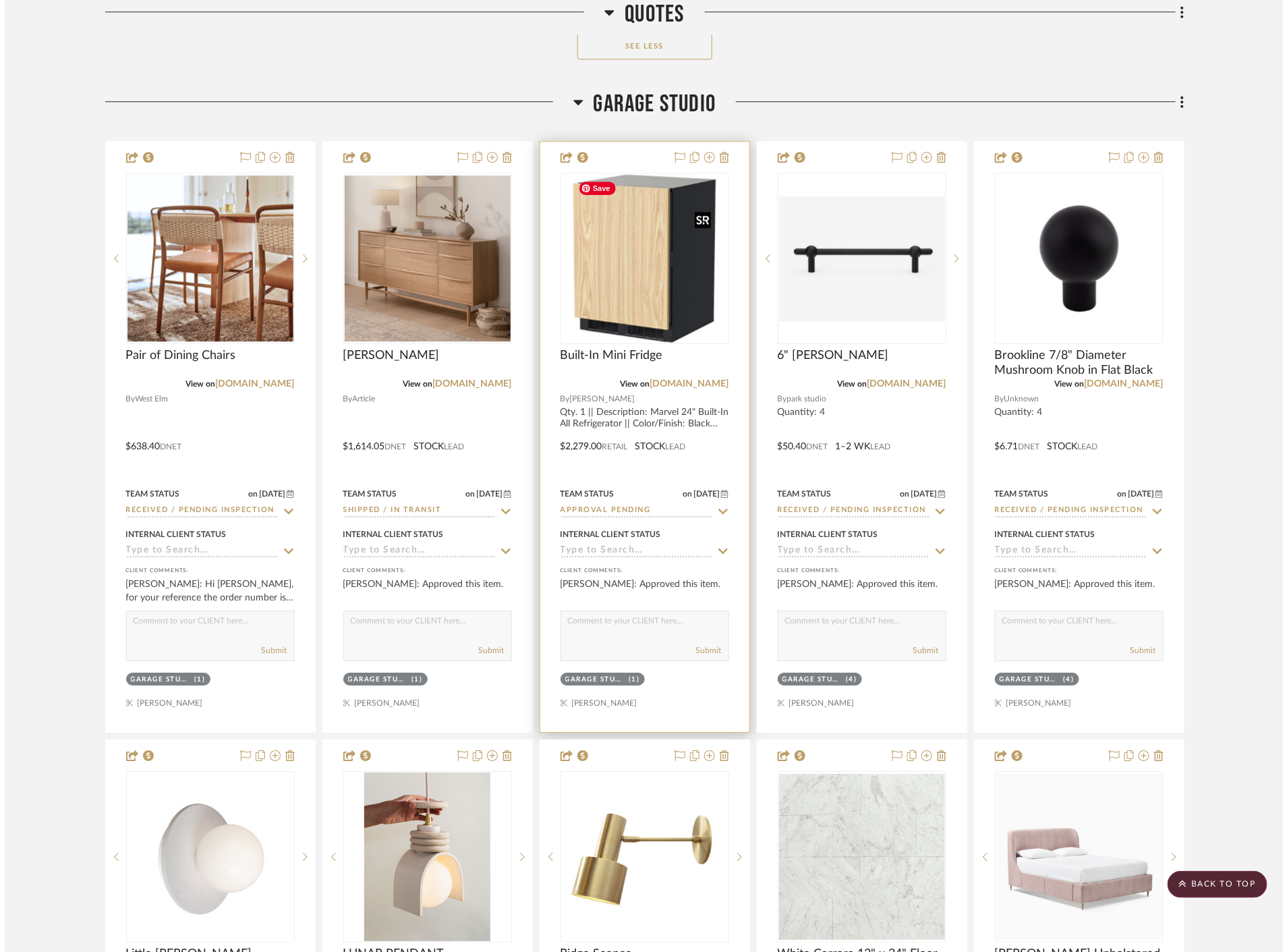
scroll to position [0, 0]
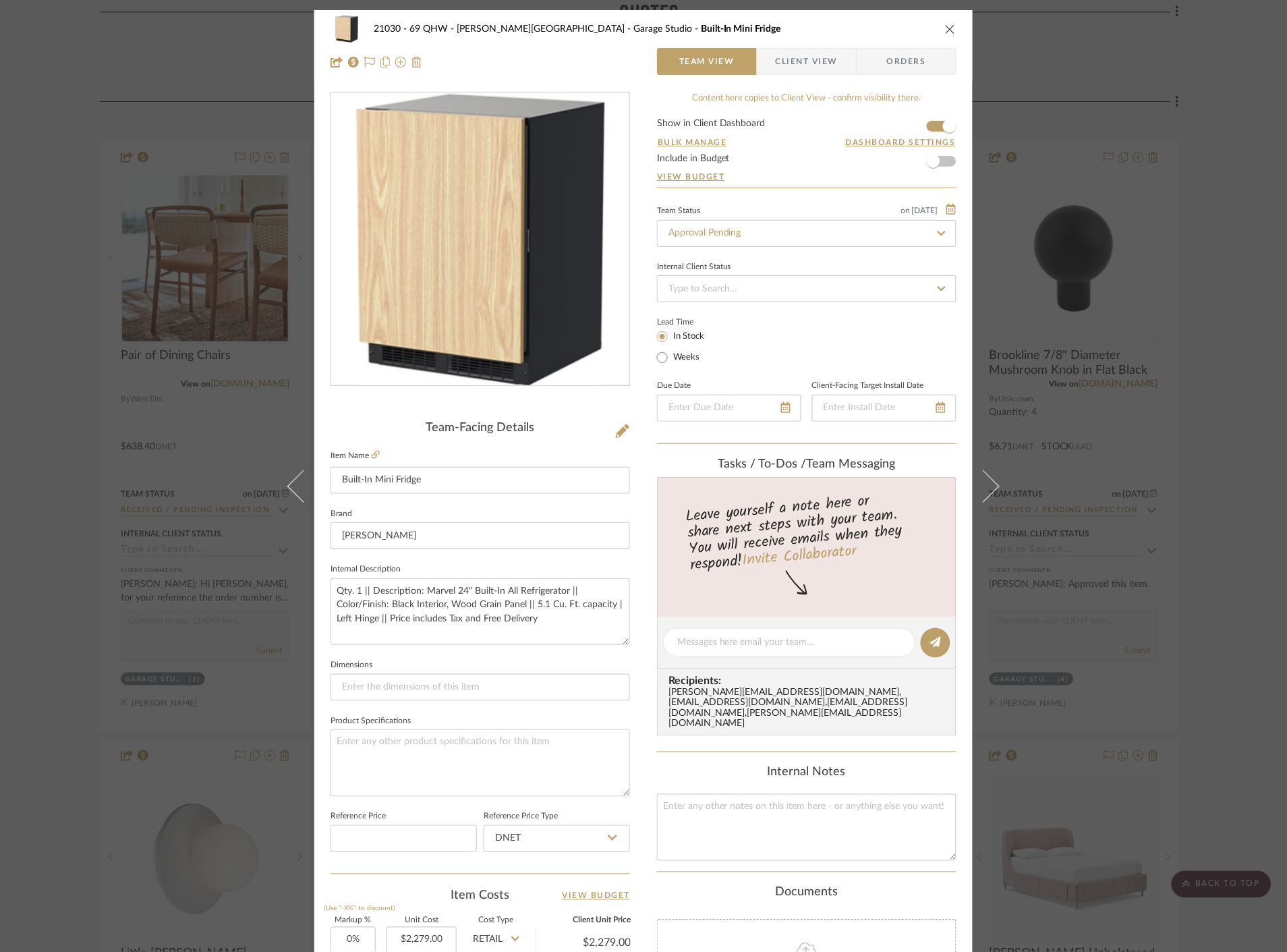
click at [825, 73] on span "Client View" at bounding box center [807, 61] width 62 height 27
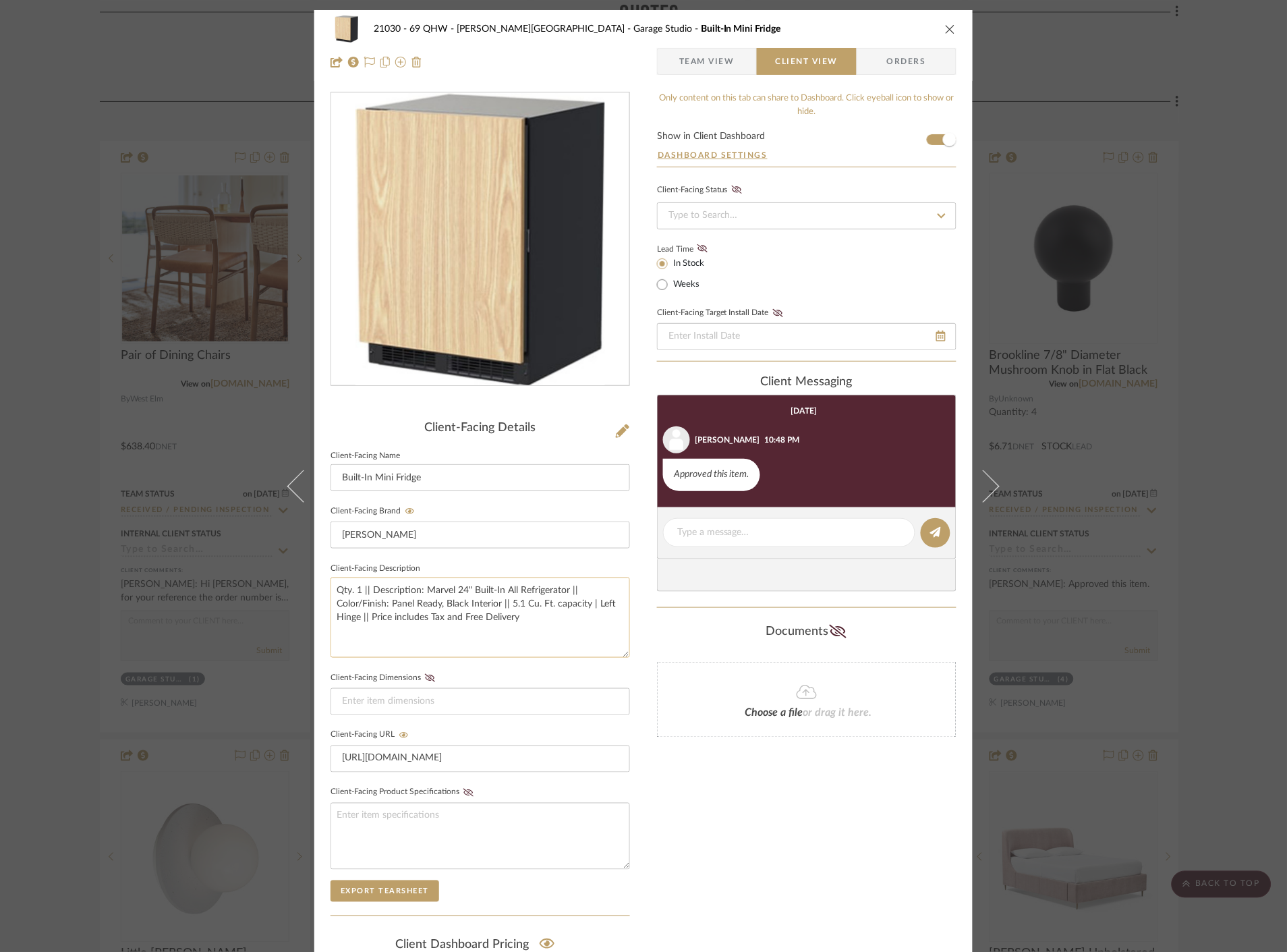
drag, startPoint x: 562, startPoint y: 586, endPoint x: 421, endPoint y: 587, distance: 141.0
click at [421, 587] on textarea "Qty. 1 || Description: Marvel 24" Built-In All Refrigerator || Color/Finish: Pa…" at bounding box center [481, 617] width 299 height 81
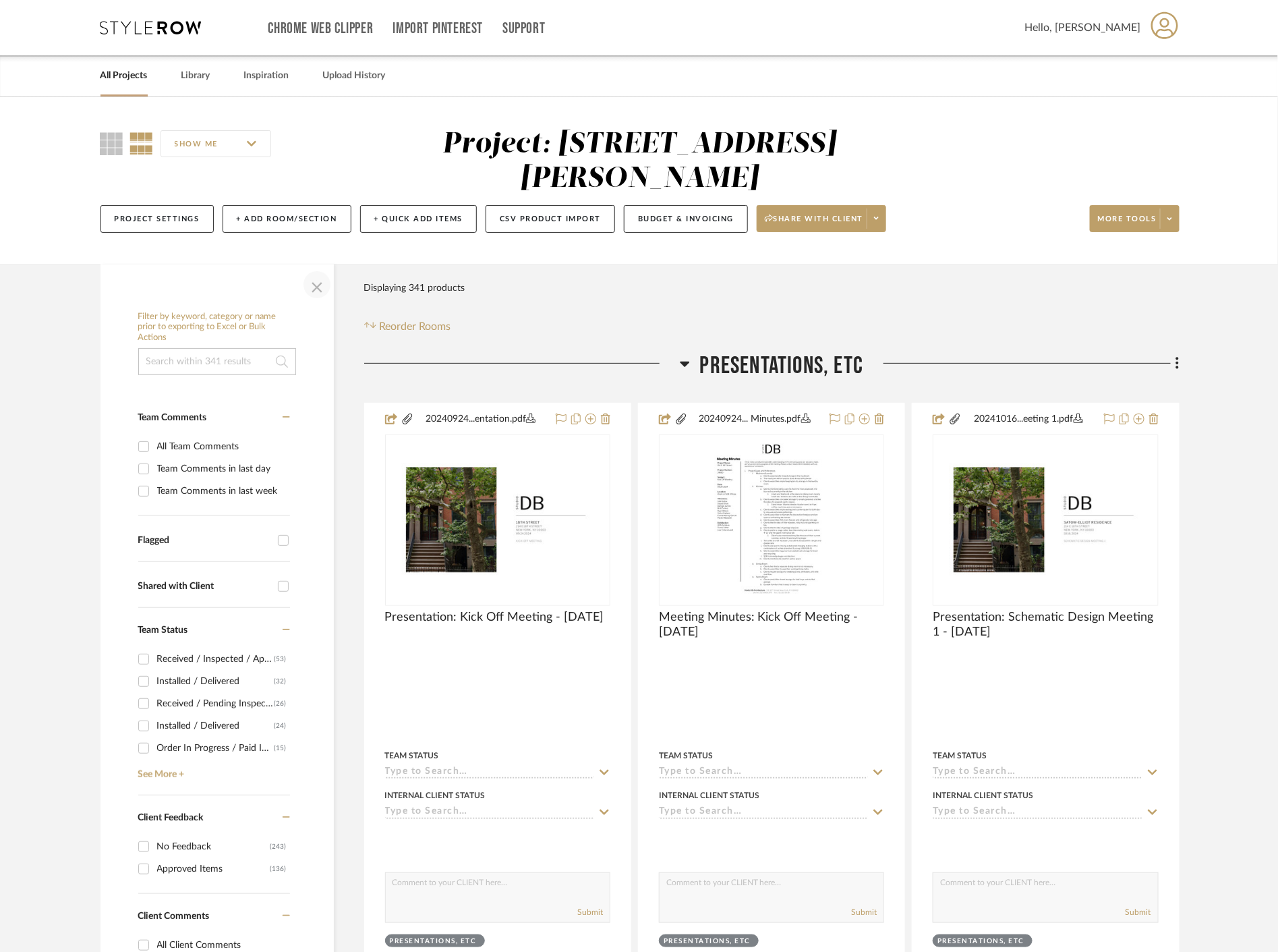
click at [315, 285] on span "button" at bounding box center [317, 284] width 33 height 33
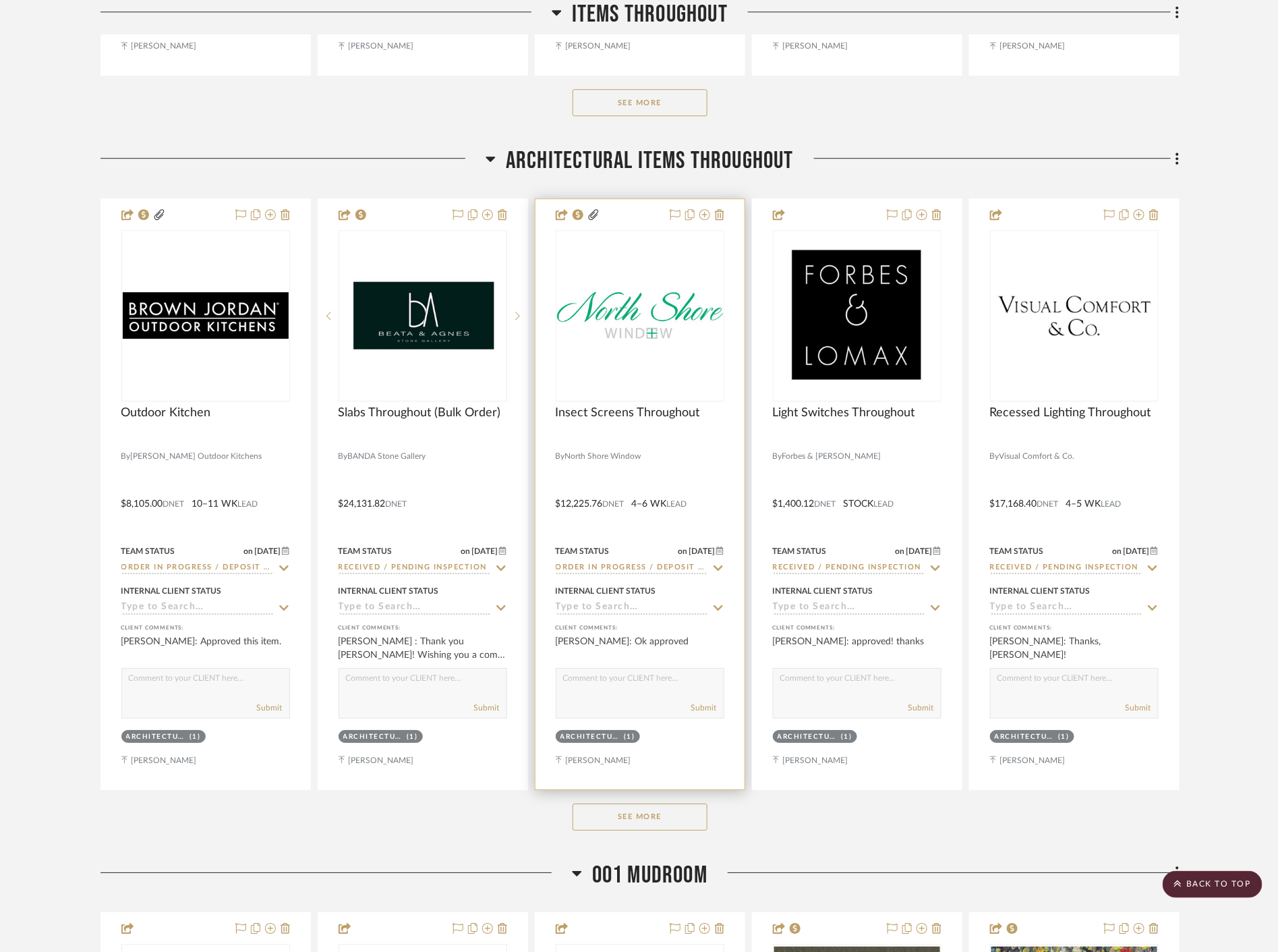
scroll to position [1947, 0]
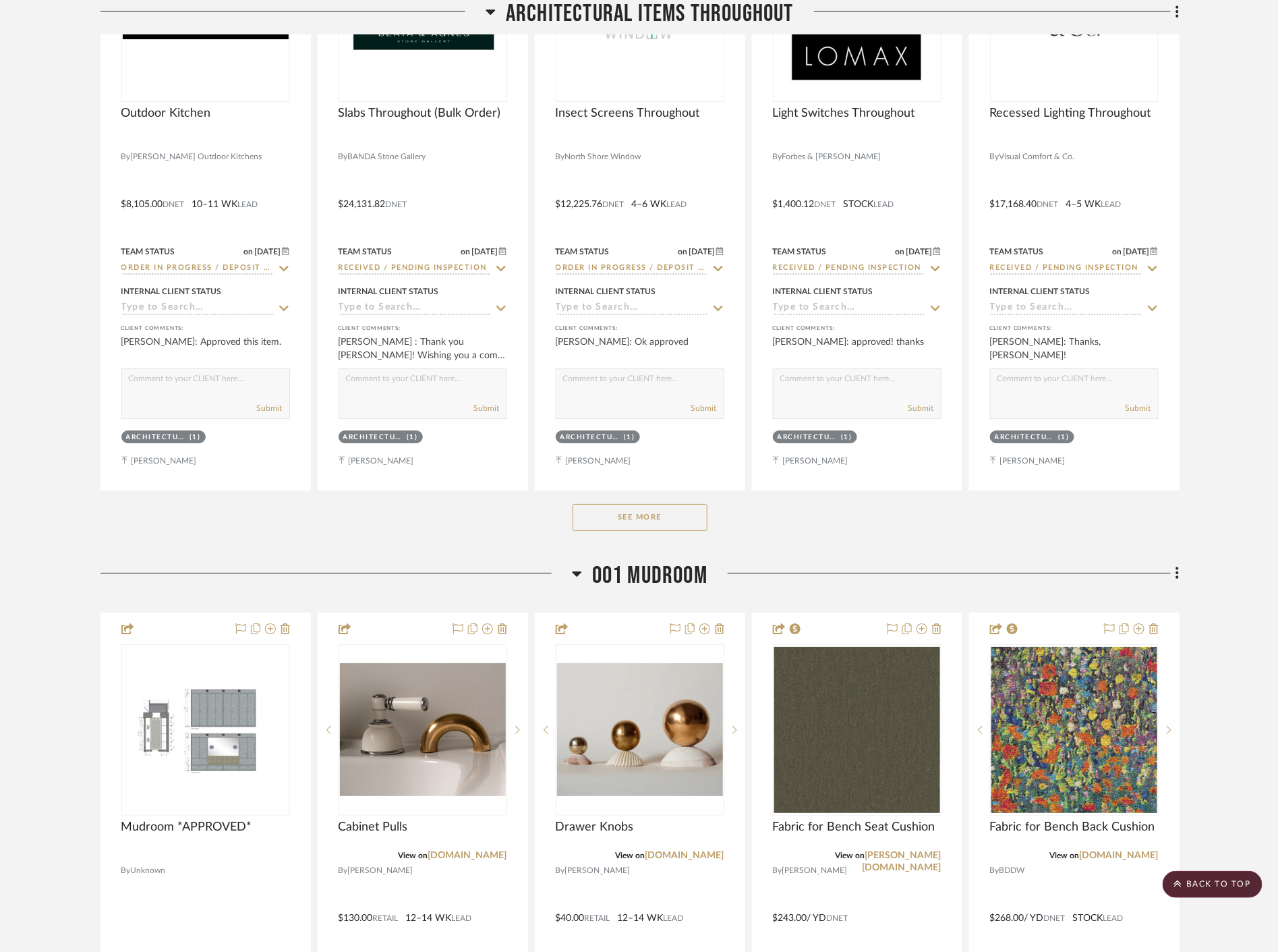
click at [616, 513] on button "See More" at bounding box center [640, 517] width 135 height 27
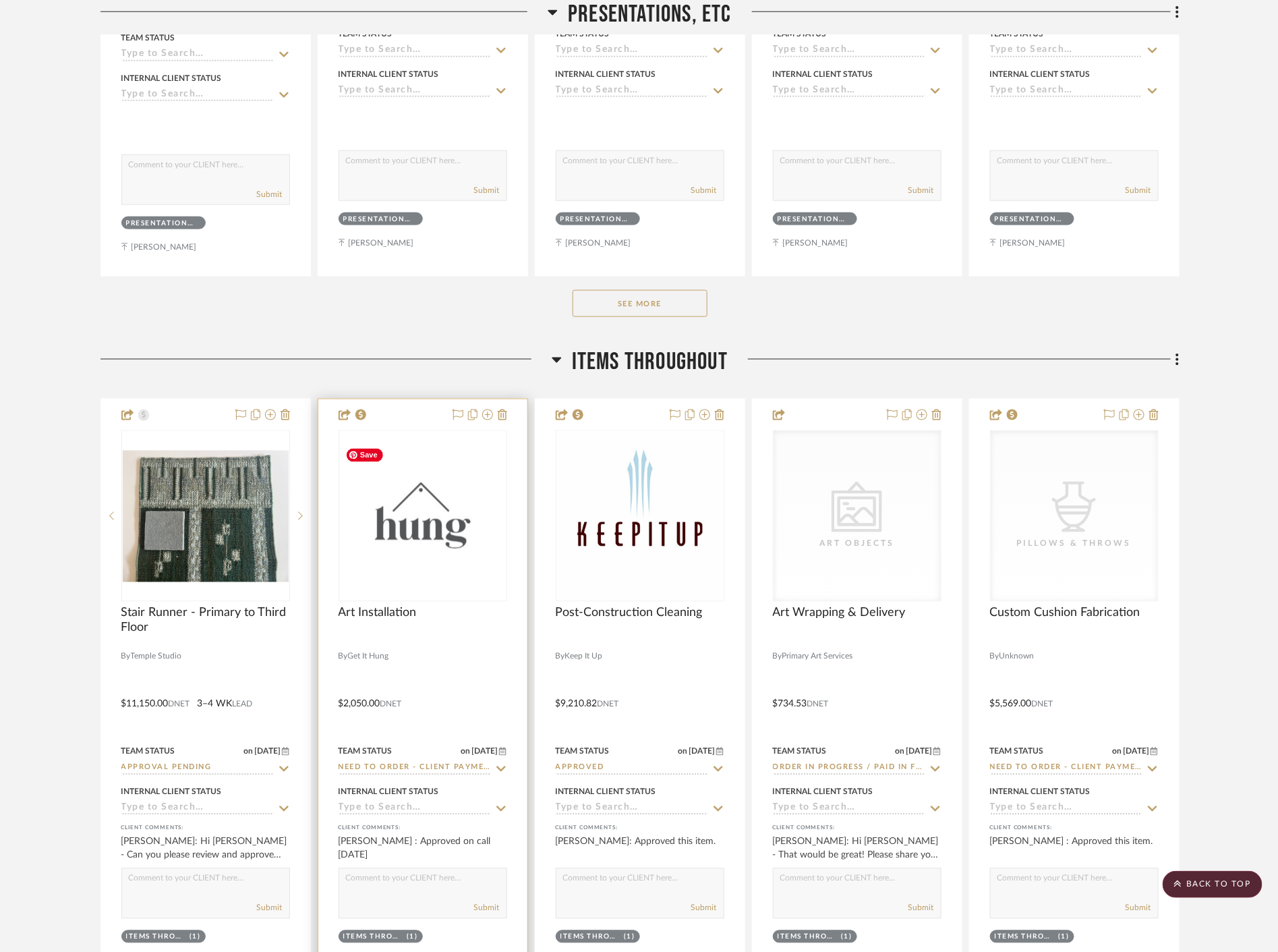
scroll to position [824, 0]
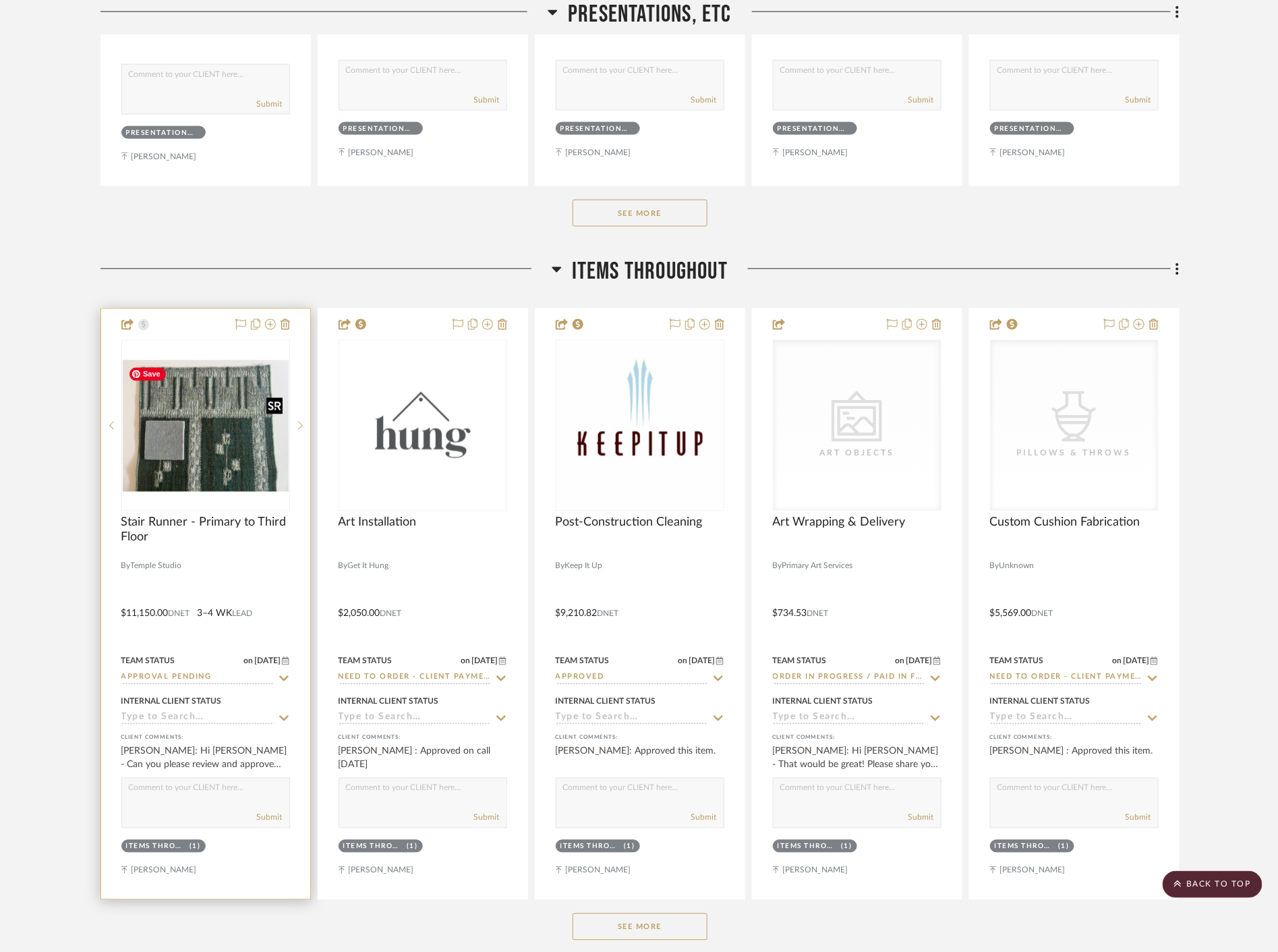
click at [214, 424] on div at bounding box center [205, 426] width 169 height 172
click at [198, 470] on img "0" at bounding box center [206, 426] width 166 height 132
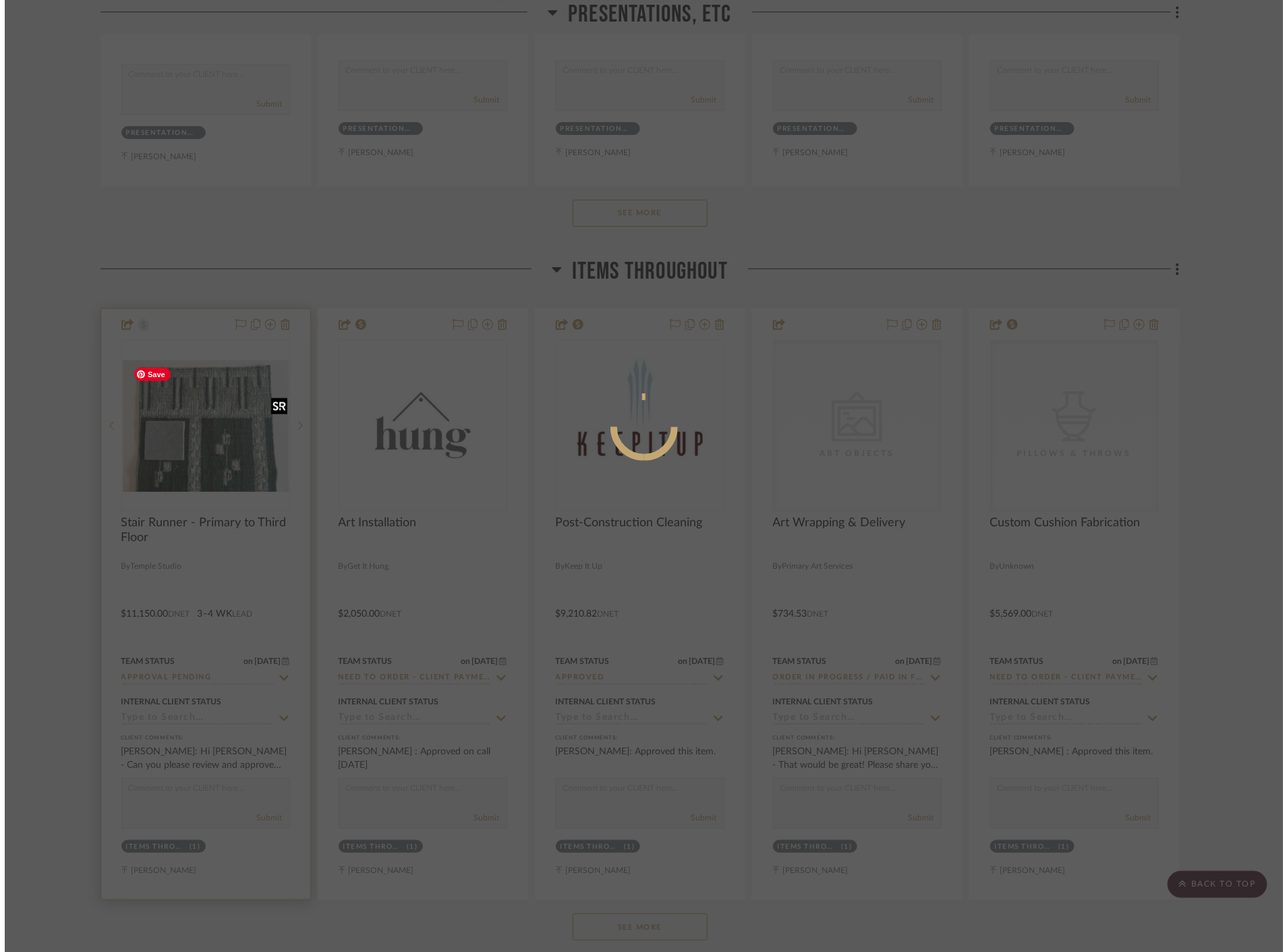
scroll to position [0, 0]
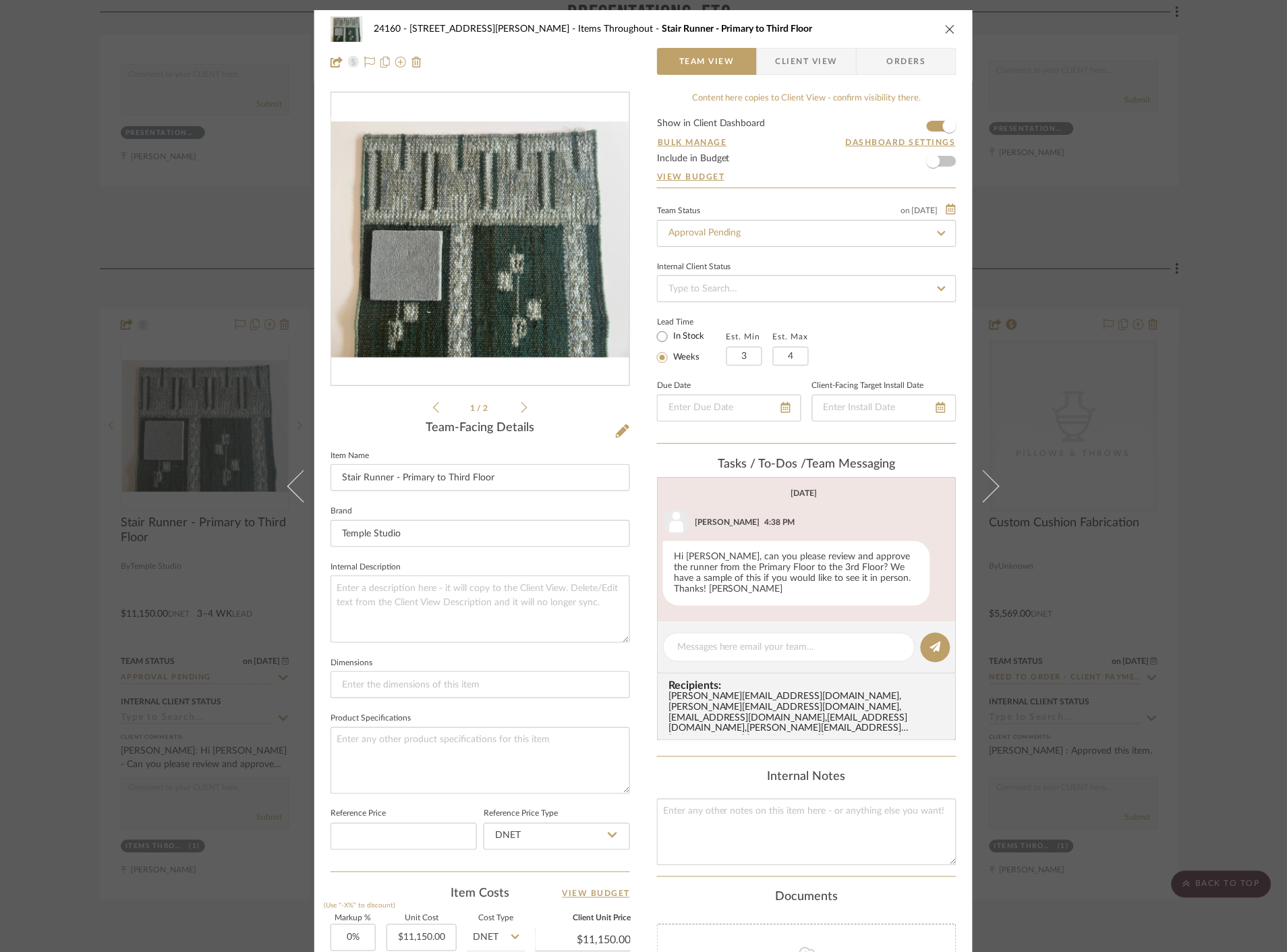
click at [1158, 429] on div "24160 - 214 E 18th Street - Satow Elliot Items Throughout Stair Runner - Primar…" at bounding box center [644, 476] width 1287 height 952
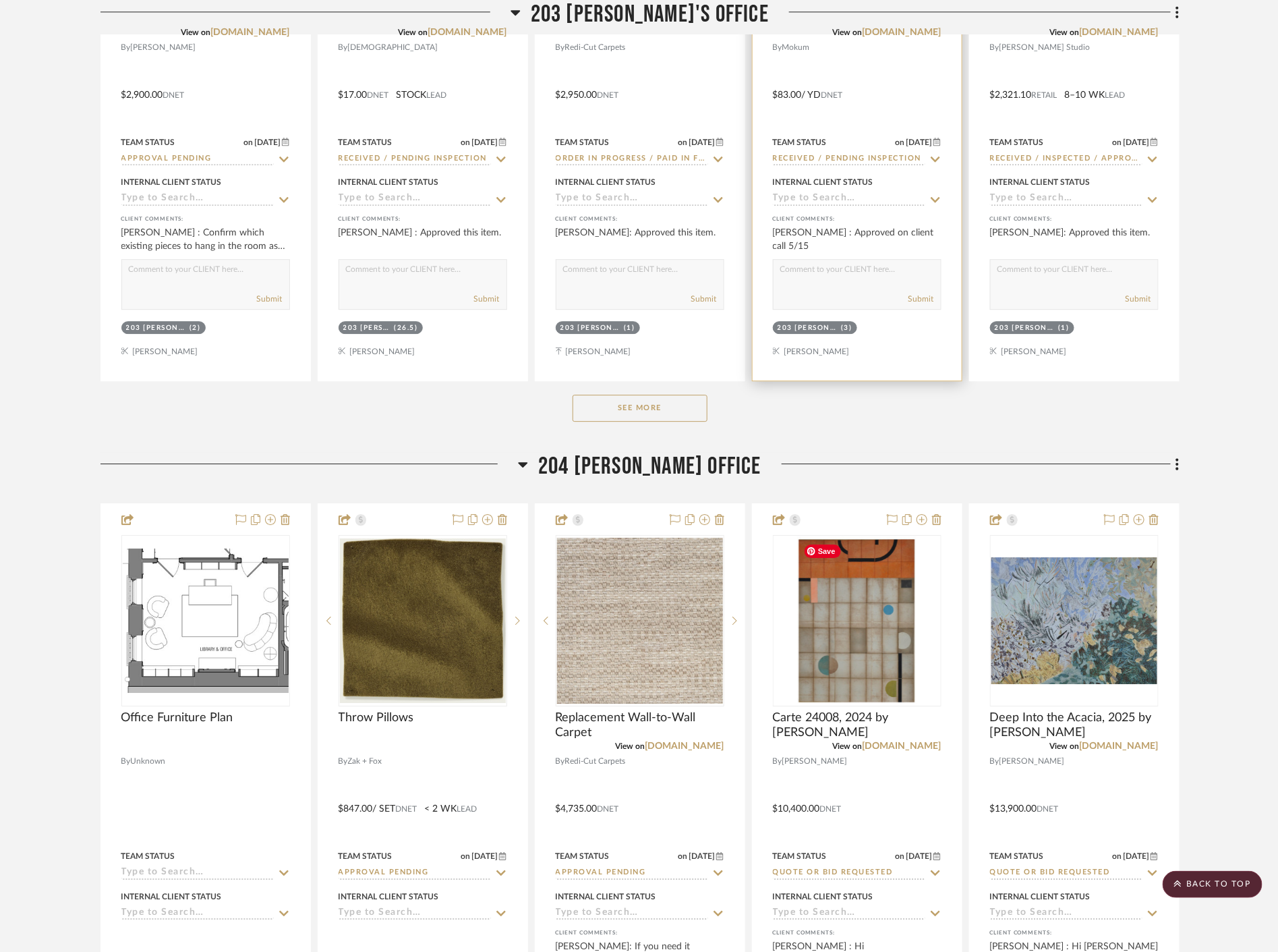
scroll to position [15512, 0]
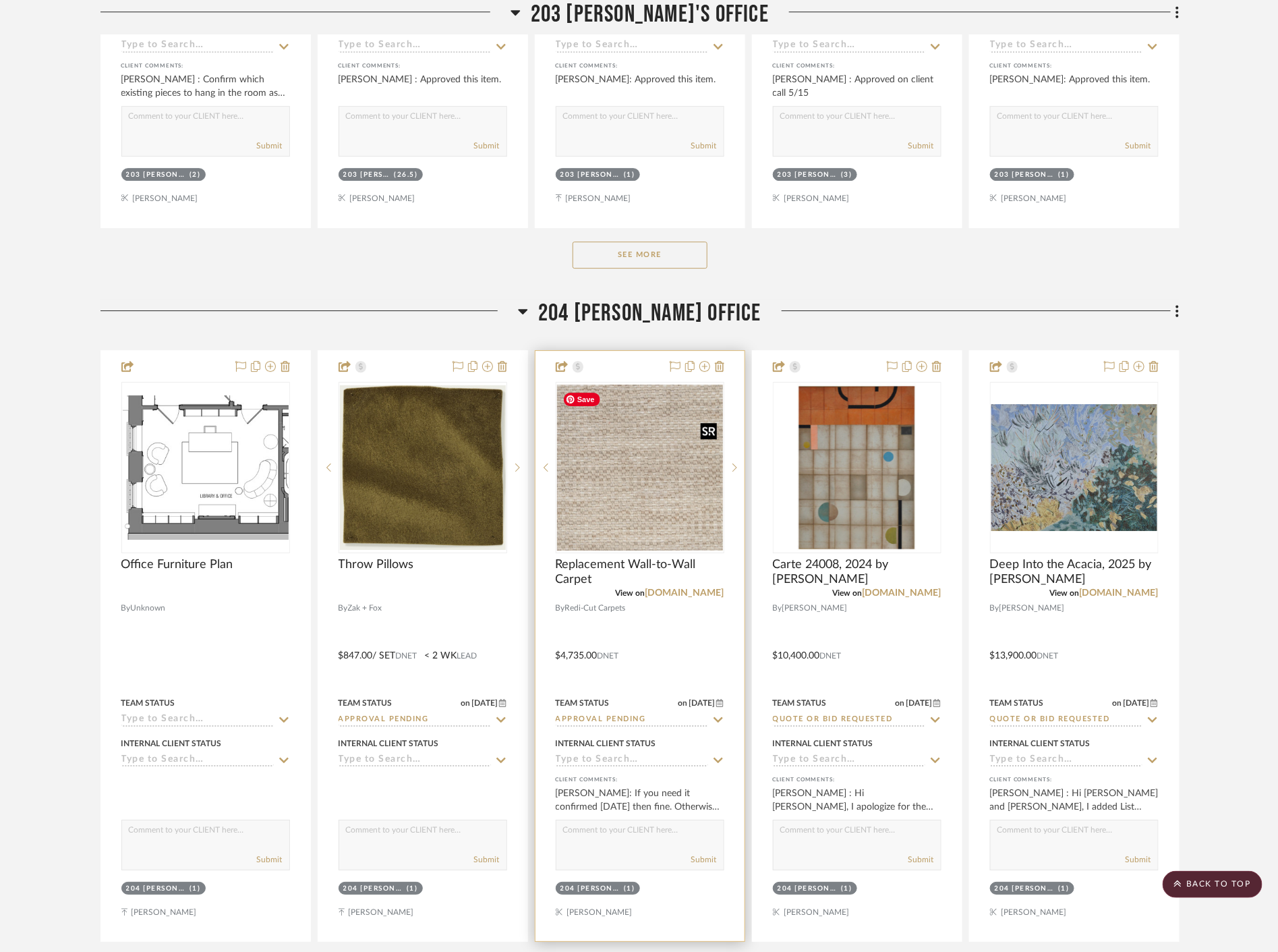
click at [0, 0] on img at bounding box center [0, 0] width 0 height 0
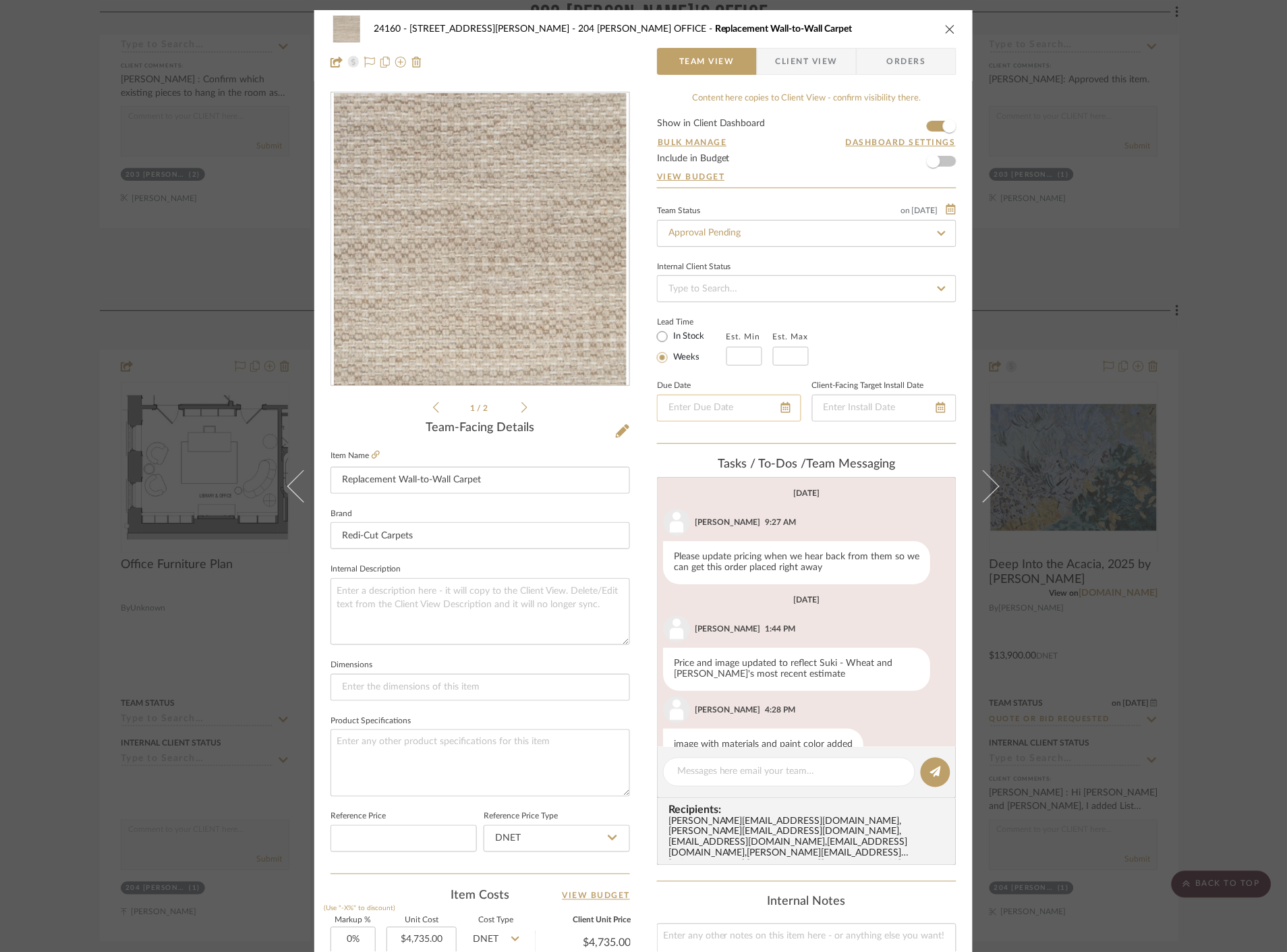
scroll to position [30, 0]
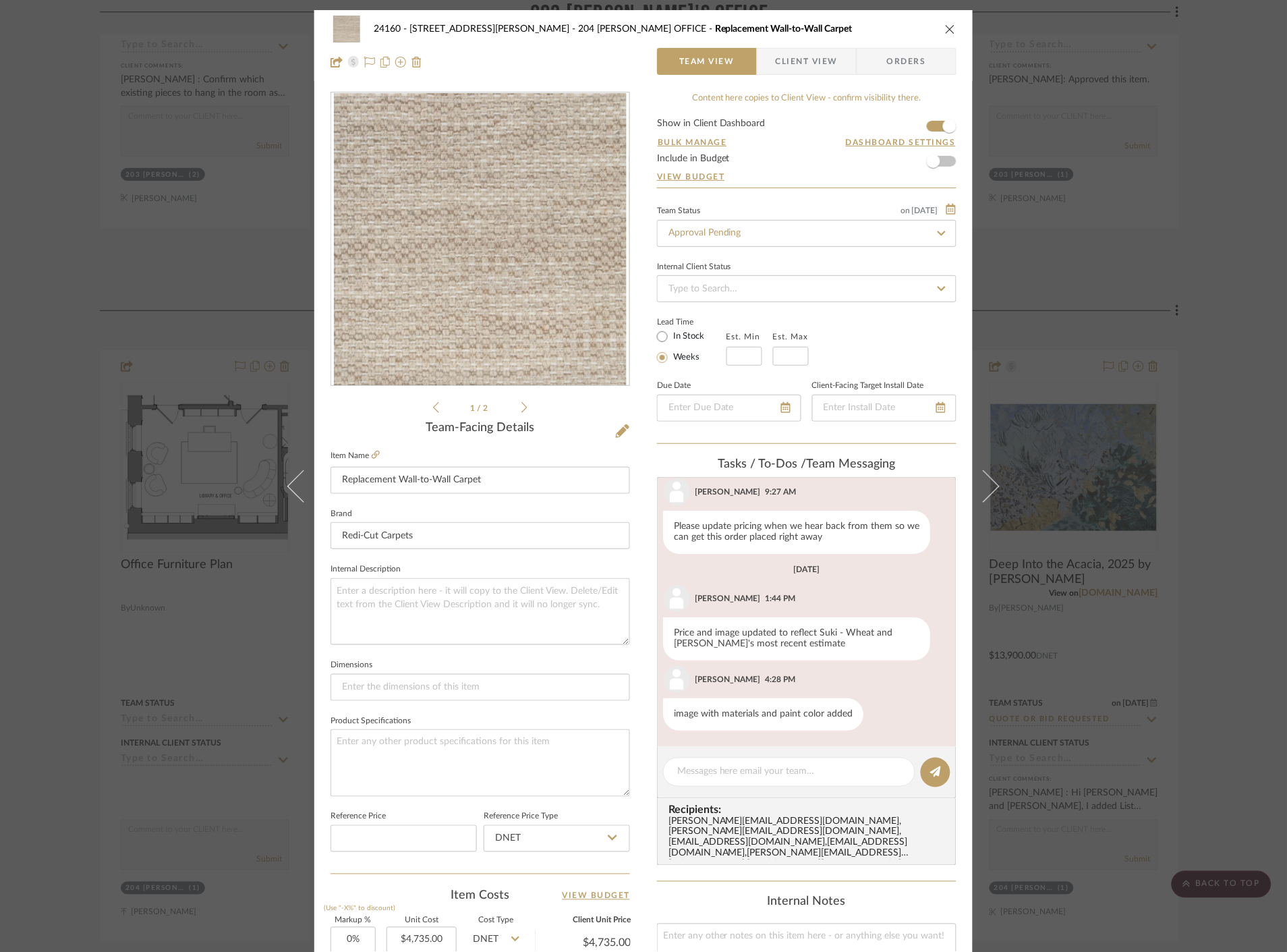
click at [811, 50] on span "Client View" at bounding box center [807, 61] width 62 height 27
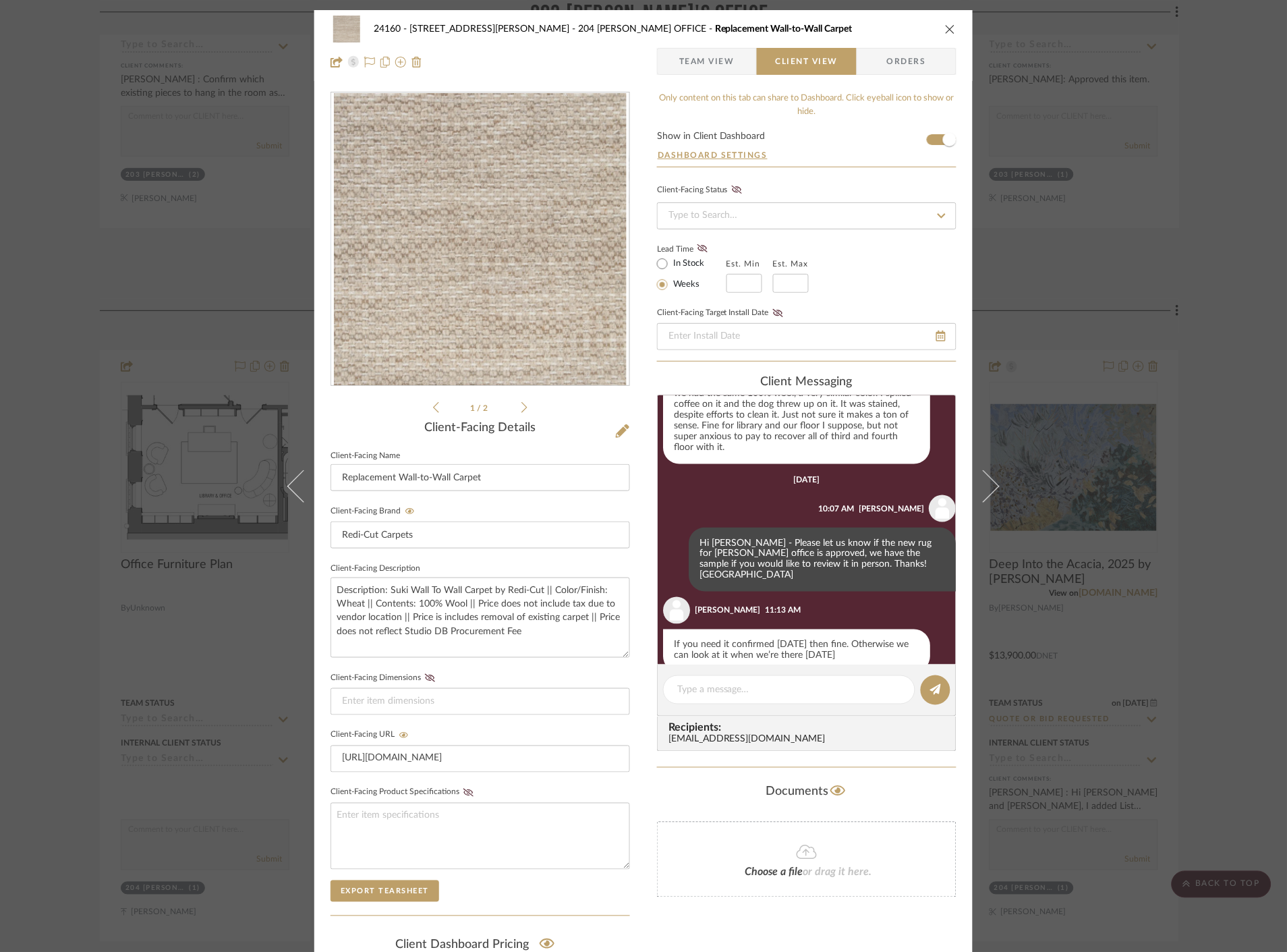
scroll to position [512, 0]
click at [1210, 253] on div "24160 - 214 E 18th Street - Satow Elliot 204 STUART'S OFFICE Replacement Wall-t…" at bounding box center [644, 476] width 1287 height 952
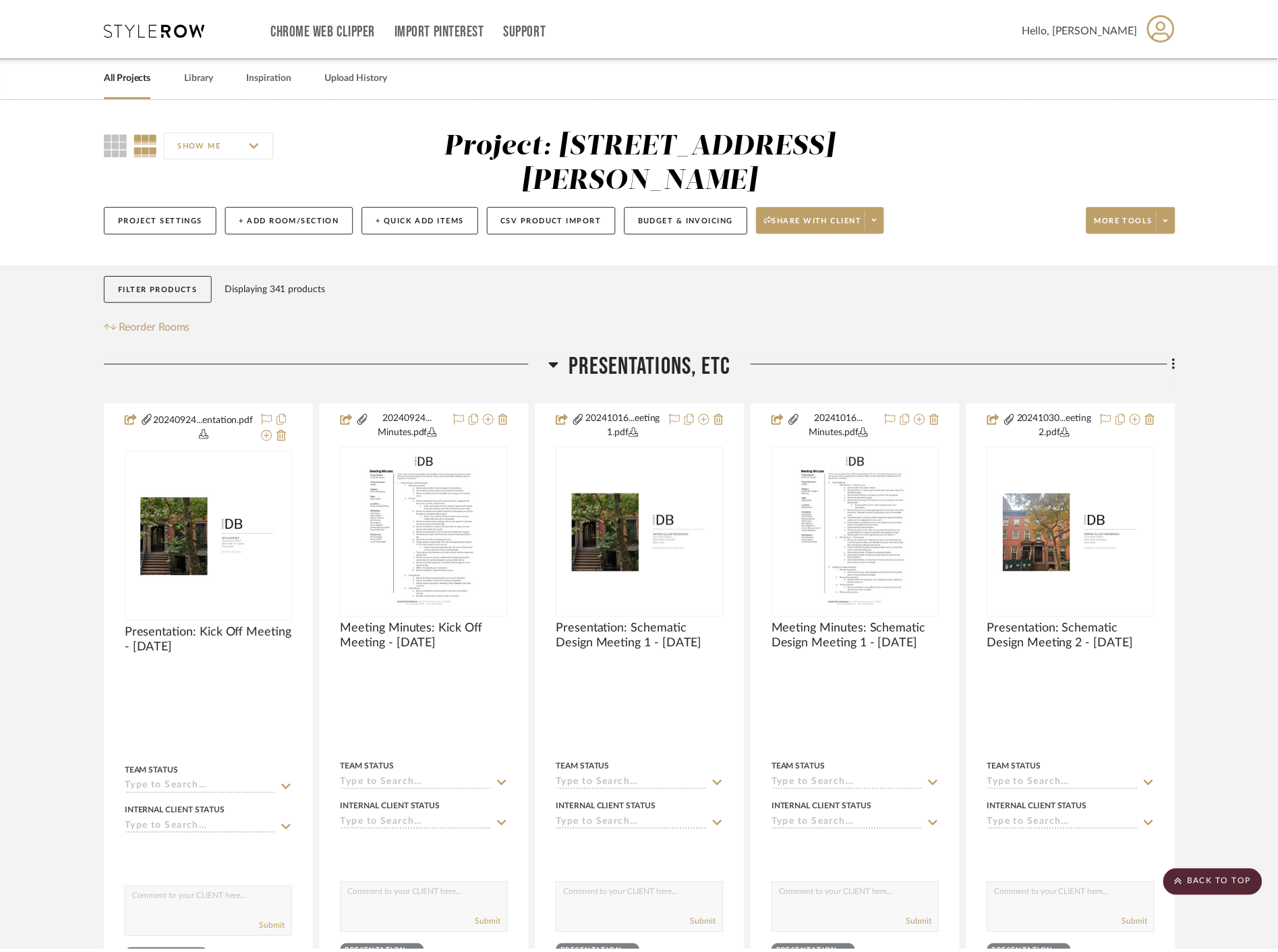
scroll to position [15512, 0]
